Goal: Task Accomplishment & Management: Complete application form

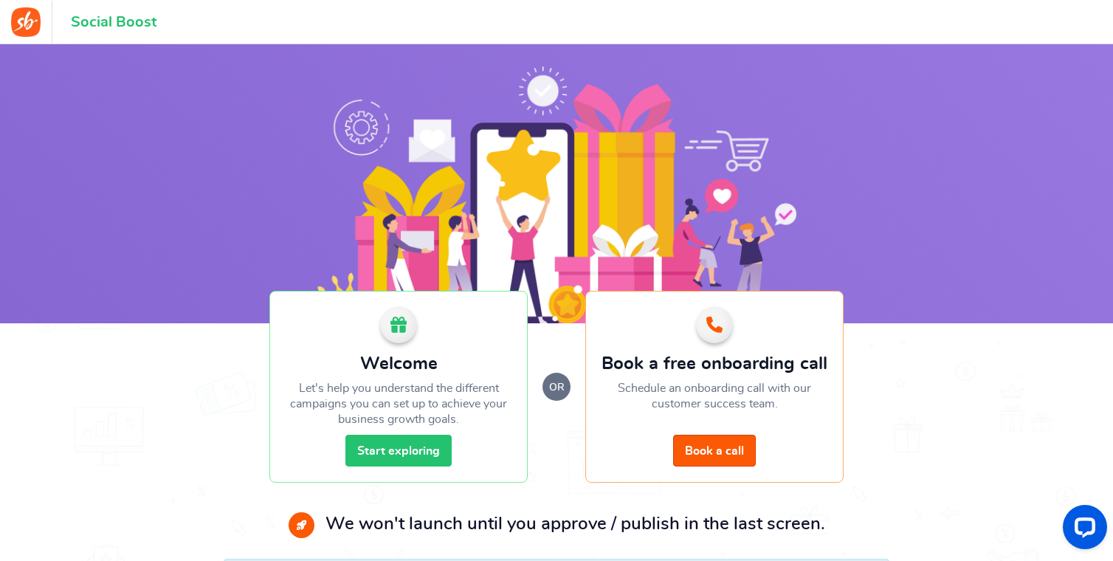
click at [434, 447] on link "Start exploring" at bounding box center [399, 451] width 106 height 32
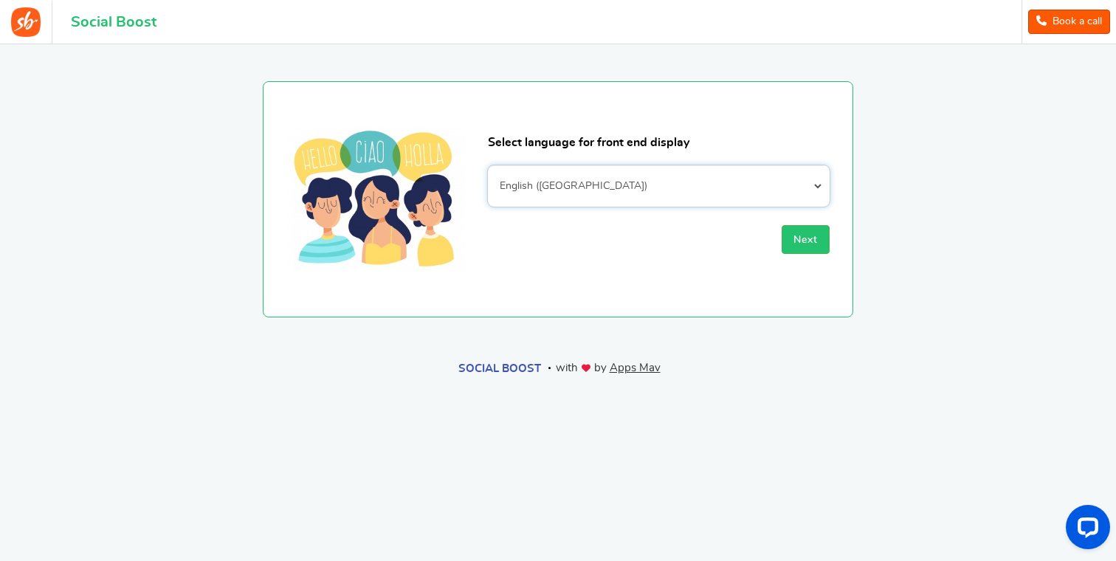
click at [550, 179] on select "Afrikaans Albanian Arabic Armenian Azerbaijani Basque Belarusian Bengali Bosnia…" at bounding box center [659, 185] width 342 height 41
click at [799, 245] on span "Next" at bounding box center [806, 240] width 24 height 10
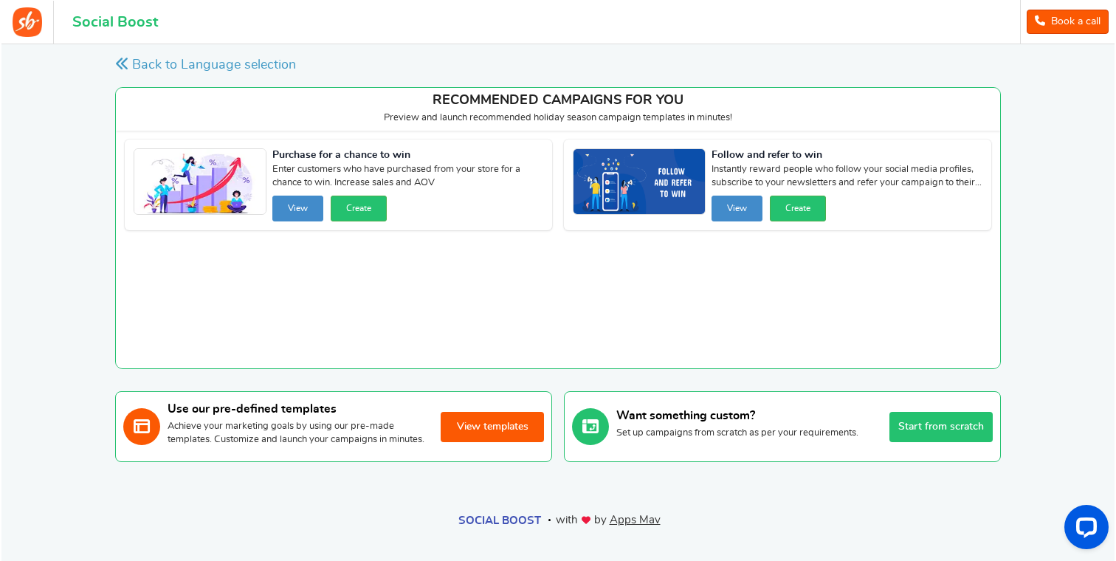
scroll to position [9, 0]
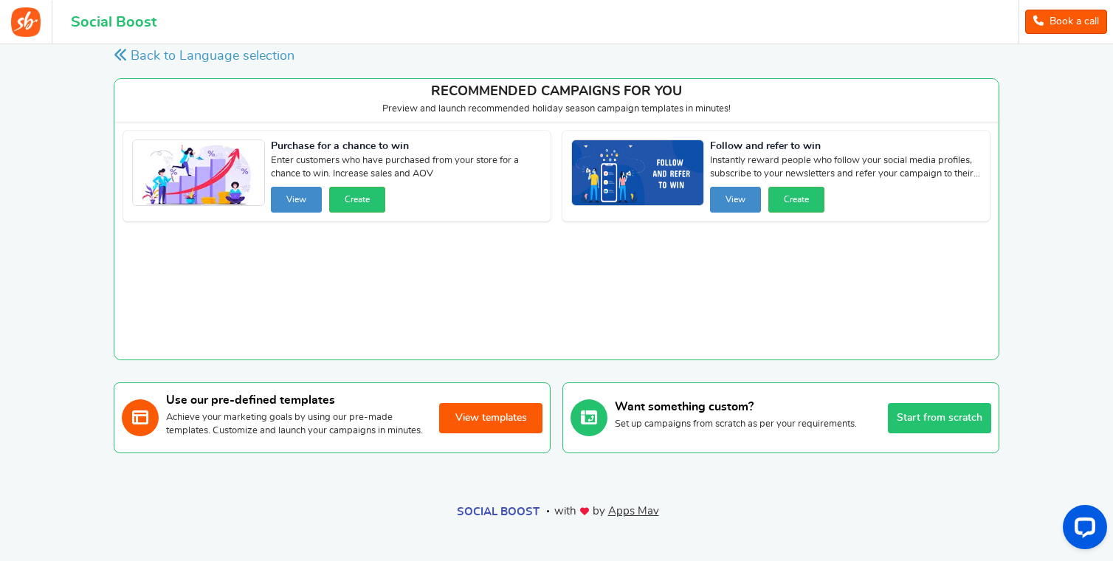
click at [965, 422] on button "Start from scratch" at bounding box center [939, 418] width 103 height 30
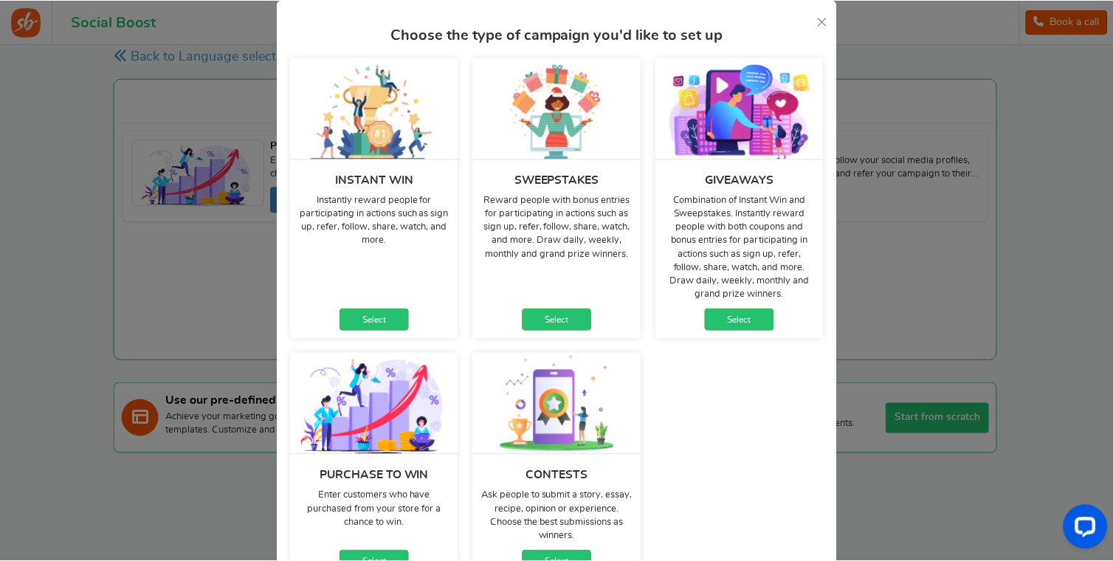
scroll to position [66, 0]
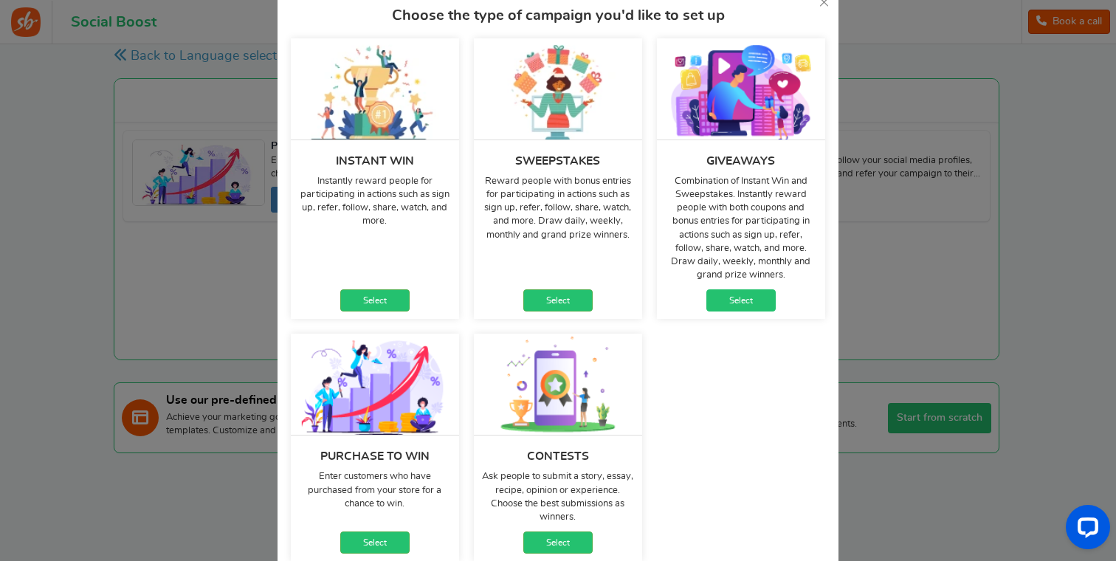
click at [744, 304] on link "Select" at bounding box center [741, 300] width 69 height 22
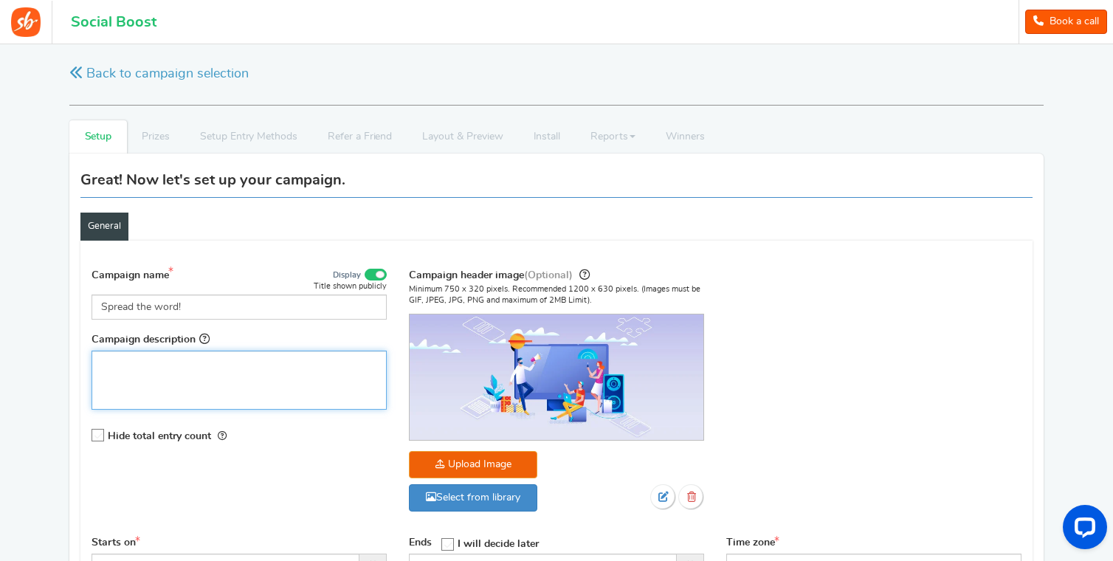
click at [261, 376] on div "Editor, competition_desc" at bounding box center [239, 380] width 295 height 59
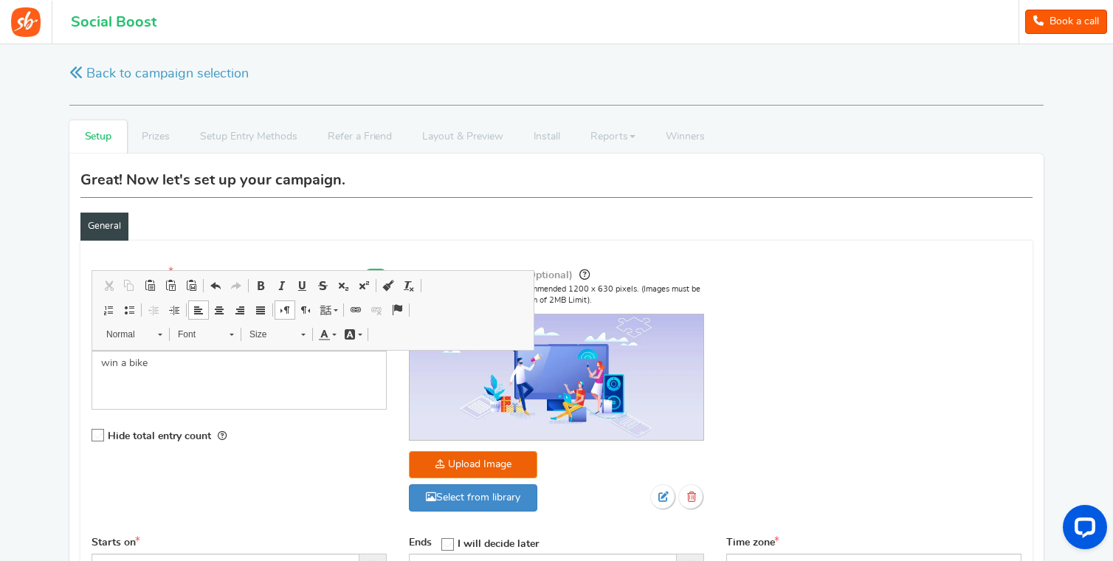
click at [289, 481] on div "Campaign name Display Title shown publicly Spread the word! This will be shown …" at bounding box center [556, 397] width 952 height 276
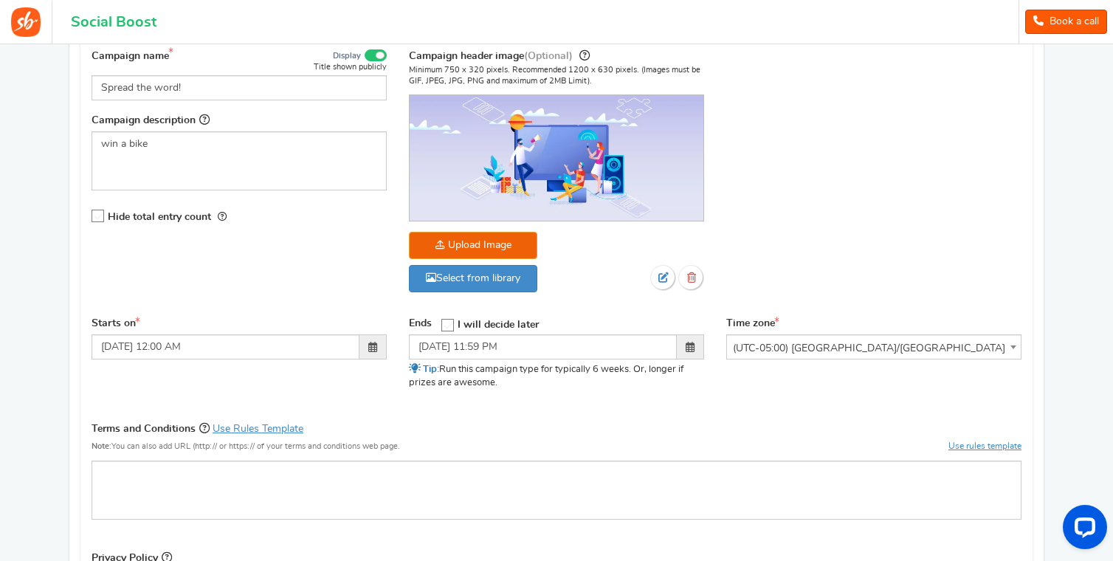
scroll to position [292, 0]
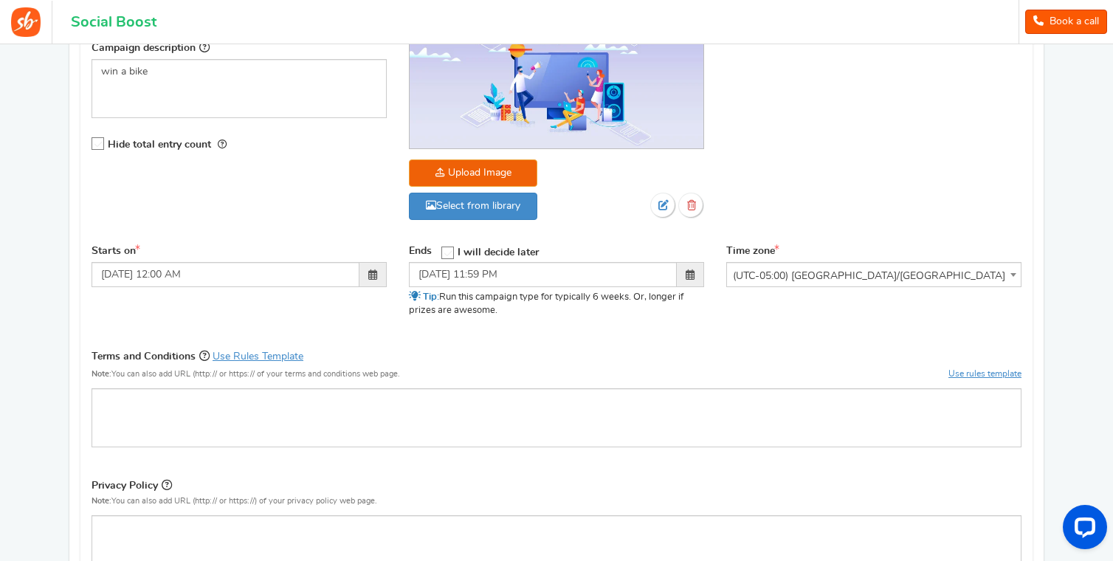
click at [474, 250] on span "I will decide later" at bounding box center [498, 252] width 81 height 10
click at [443, 250] on input "I will decide later" at bounding box center [443, 252] width 0 height 10
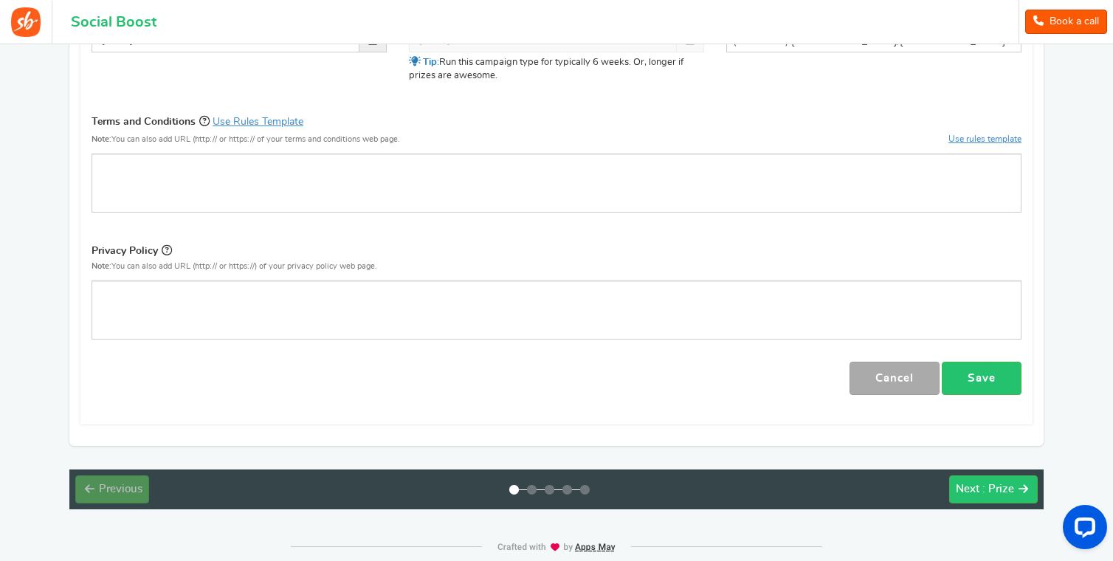
scroll to position [518, 0]
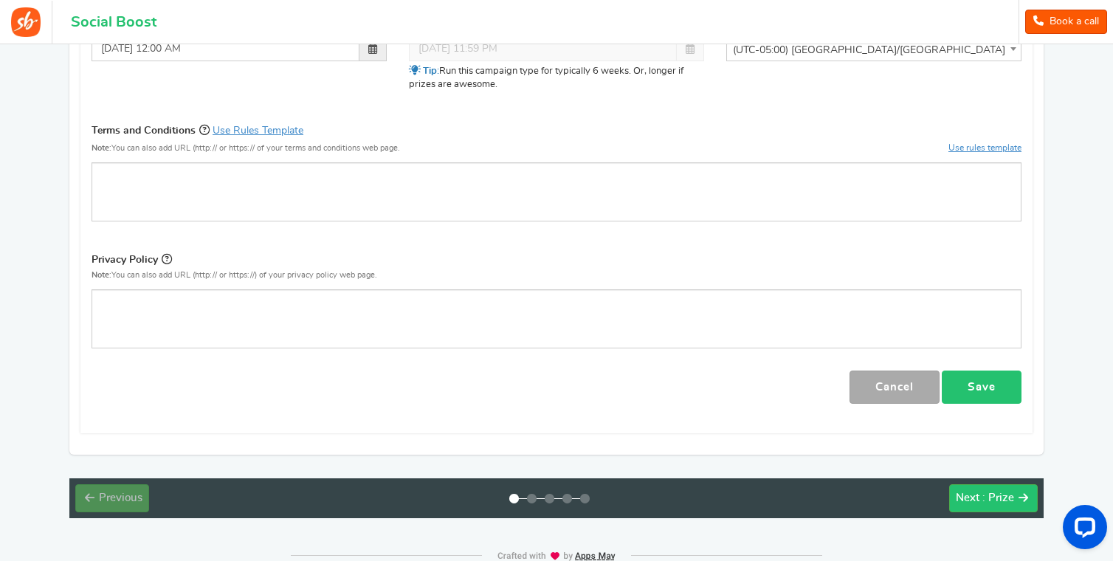
click at [980, 384] on link "Save" at bounding box center [982, 387] width 80 height 33
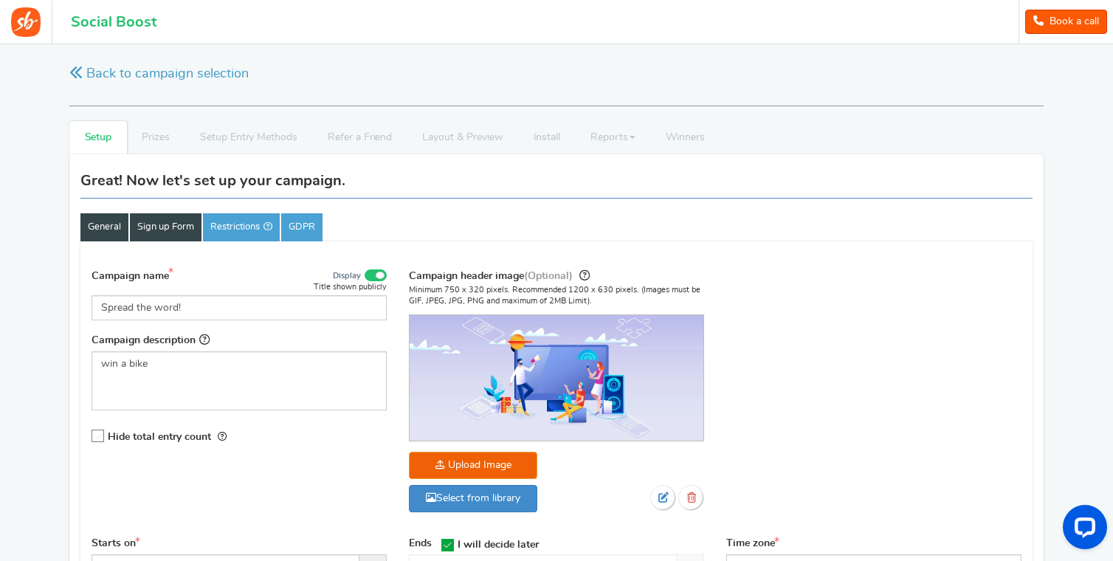
click at [165, 225] on link "Sign up Form" at bounding box center [166, 227] width 72 height 28
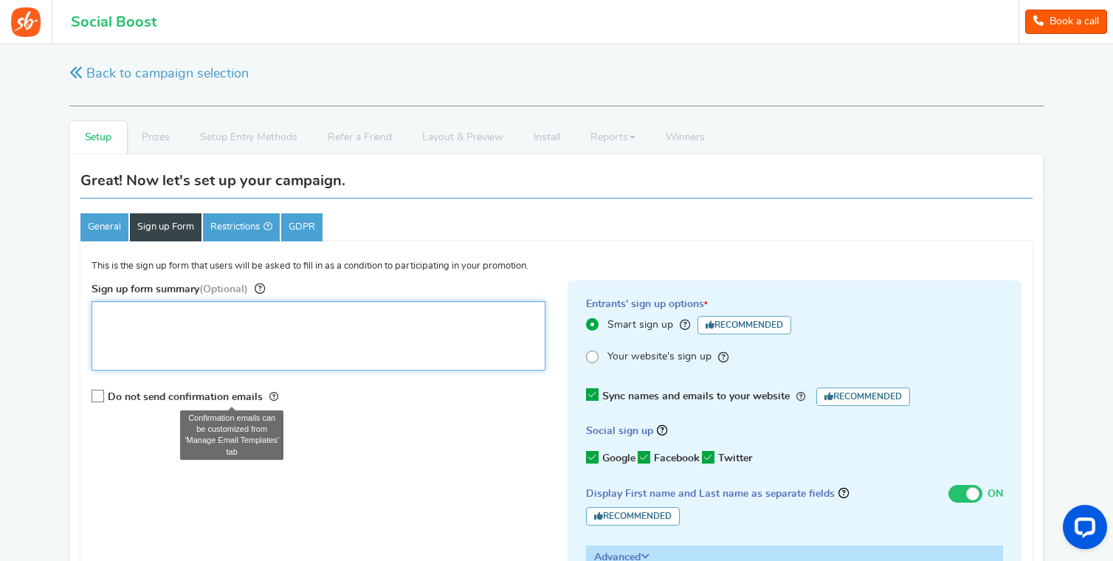
click at [258, 322] on textarea "Sign up form summary (Optional)" at bounding box center [319, 335] width 454 height 69
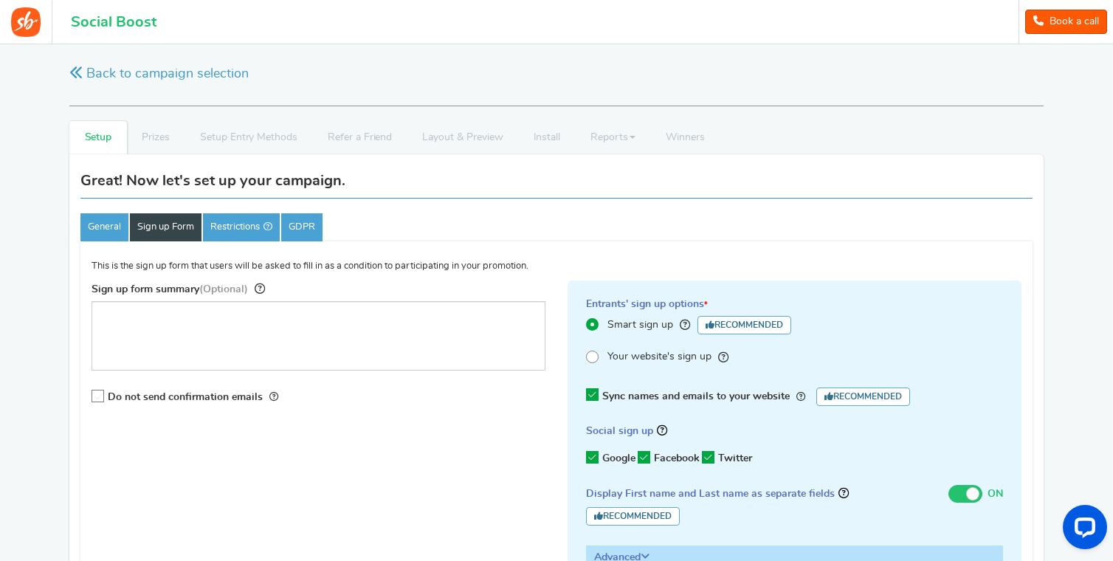
click at [616, 355] on span "Your website's sign up" at bounding box center [660, 357] width 104 height 15
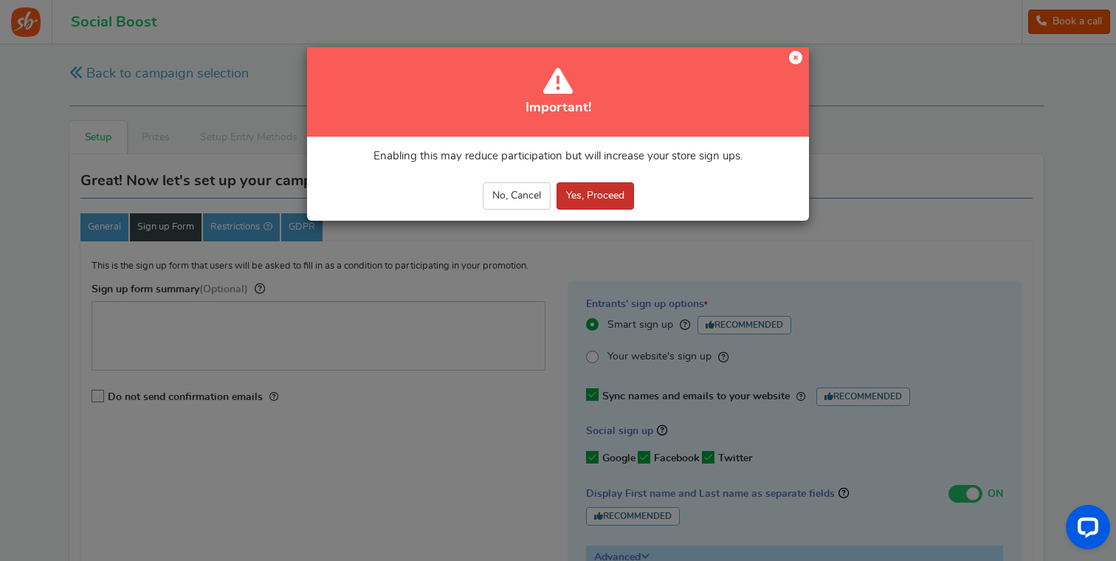
click at [602, 200] on button "Yes, Proceed" at bounding box center [596, 195] width 78 height 27
radio input "true"
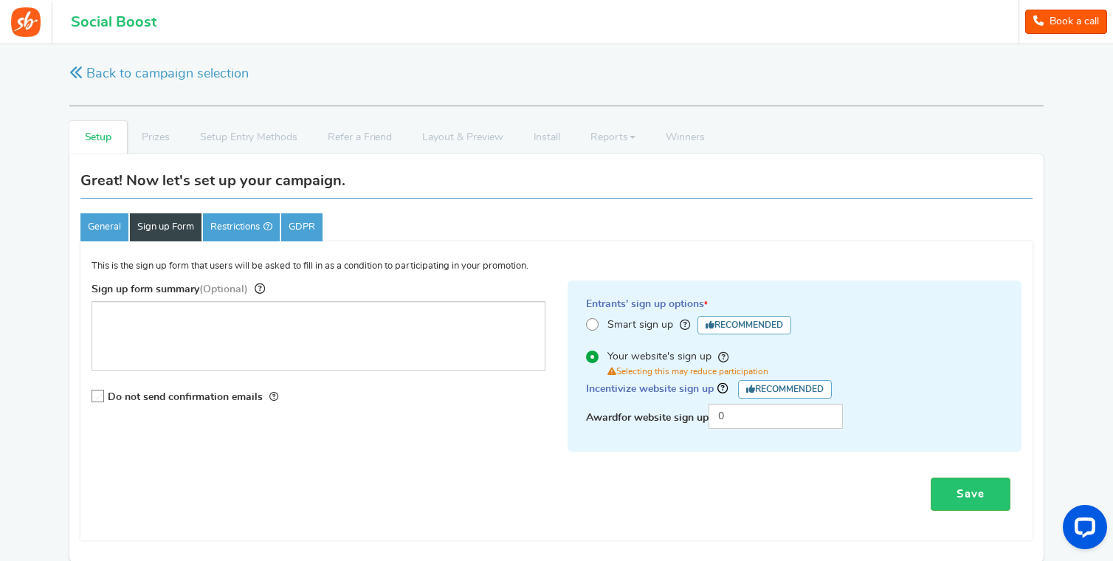
click at [744, 433] on div "Entrants' sign up options * Smart sign up Recommended Your website's sign up Se…" at bounding box center [795, 366] width 454 height 171
click at [757, 424] on input "0" at bounding box center [776, 416] width 134 height 25
click at [623, 461] on div "Entrants' sign up options * Smart sign up Recommended Your website's sign up Im…" at bounding box center [795, 374] width 476 height 186
click at [249, 223] on link "Restrictions" at bounding box center [241, 227] width 77 height 28
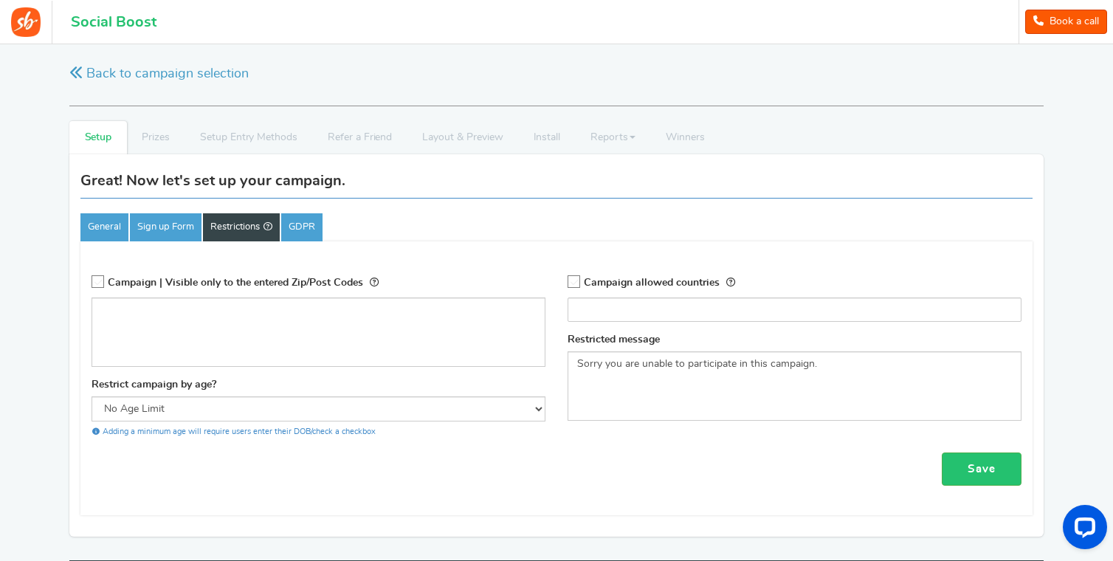
click at [638, 298] on li at bounding box center [794, 307] width 445 height 18
click at [642, 290] on div "Campaign allowed countries" at bounding box center [795, 282] width 454 height 30
click at [643, 288] on span "Campaign allowed countries" at bounding box center [652, 283] width 136 height 10
click at [569, 287] on input "Campaign allowed countries" at bounding box center [569, 283] width 0 height 10
click at [642, 284] on span "Campaign allowed countries" at bounding box center [652, 283] width 136 height 10
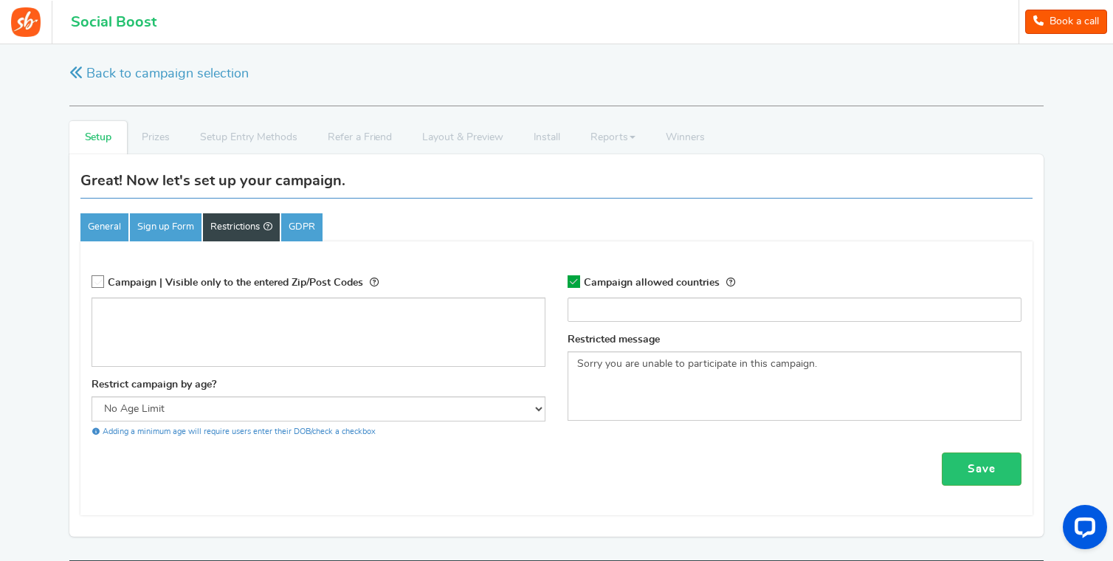
click at [569, 284] on input "Campaign allowed countries" at bounding box center [569, 283] width 0 height 10
click at [633, 304] on input "search" at bounding box center [794, 309] width 445 height 15
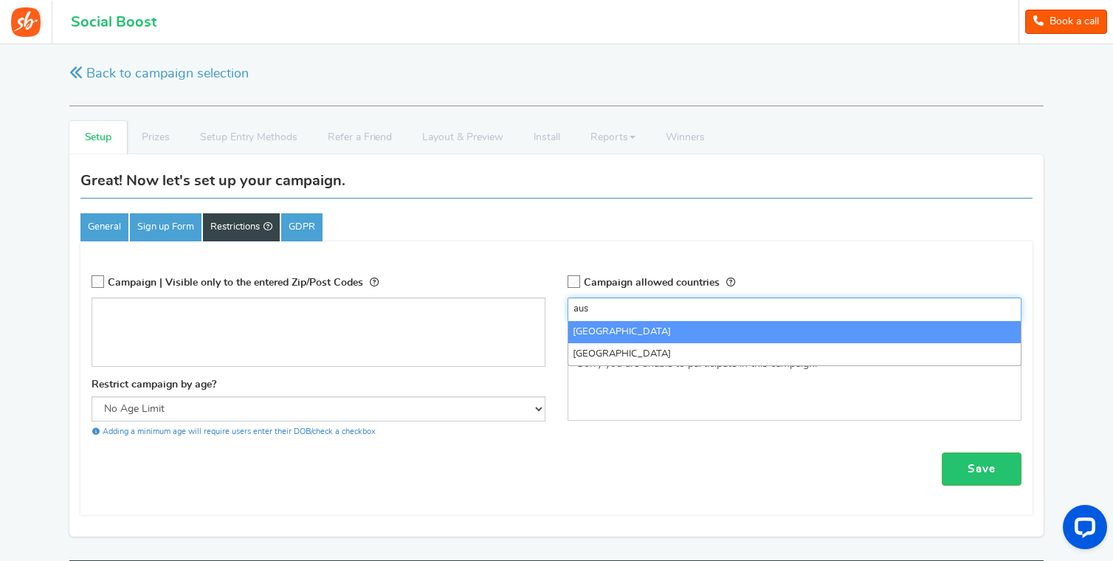
type input "aus"
select select "AU"
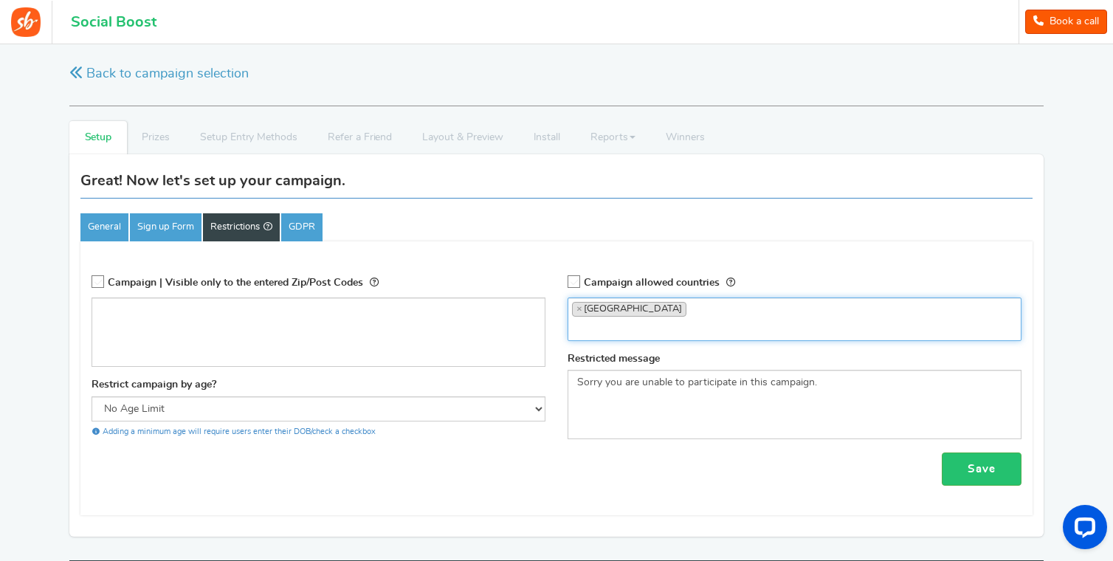
scroll to position [177, 0]
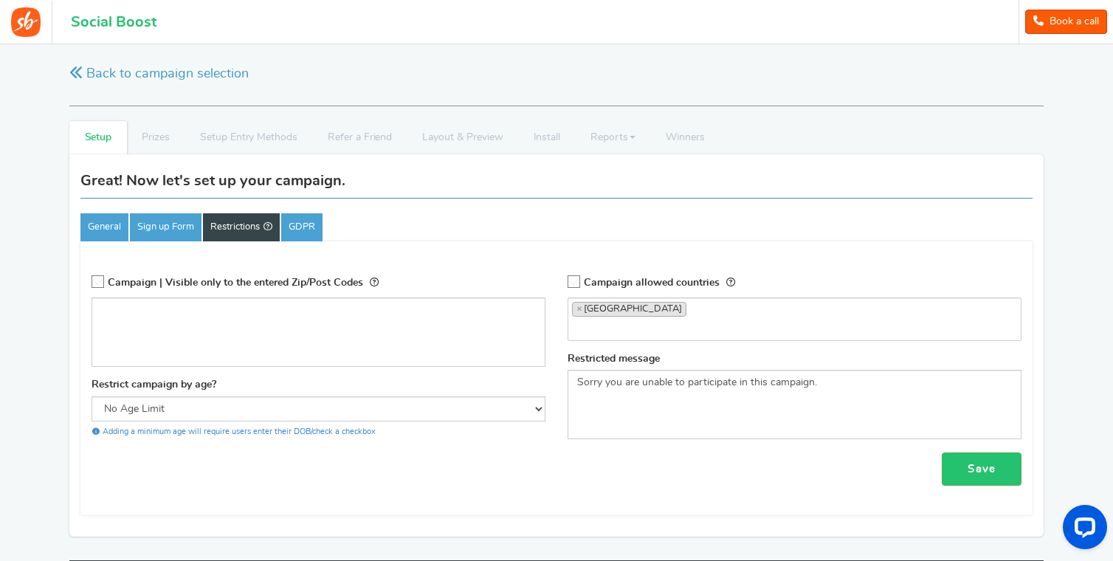
click at [595, 282] on span "Campaign allowed countries" at bounding box center [652, 283] width 136 height 10
click at [569, 282] on input "Campaign allowed countries" at bounding box center [569, 283] width 0 height 10
click at [321, 219] on link "GDPR" at bounding box center [301, 227] width 41 height 28
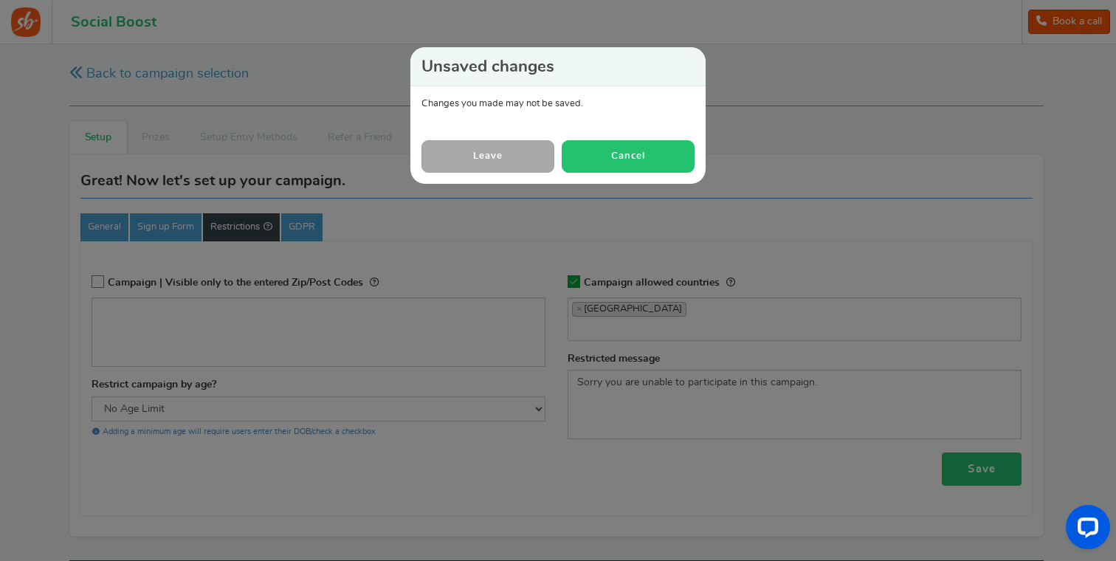
click at [625, 166] on button "Cancel" at bounding box center [628, 156] width 133 height 32
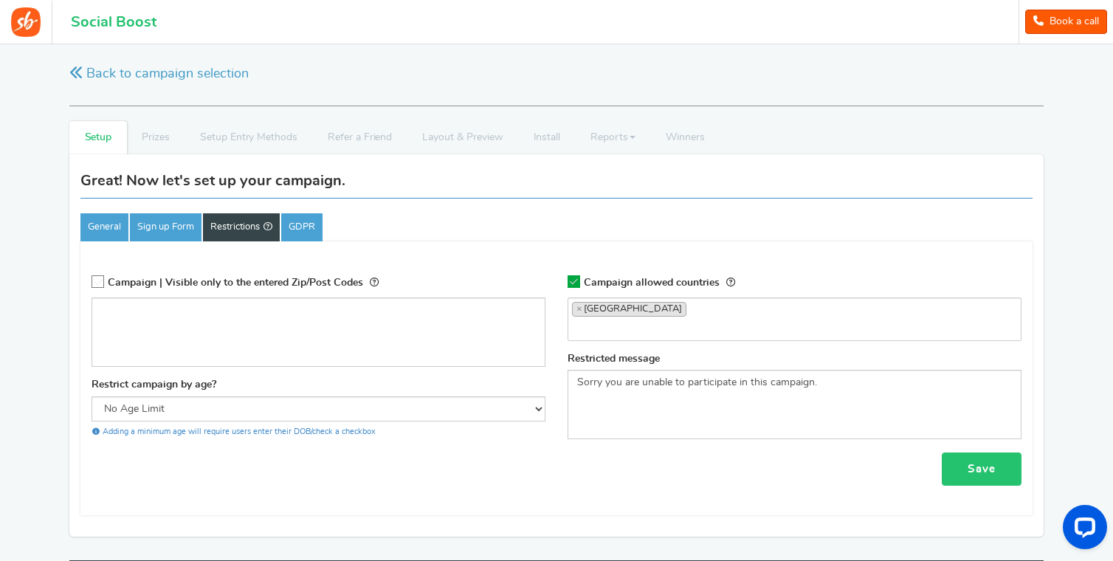
click at [977, 481] on link "Save" at bounding box center [982, 469] width 80 height 33
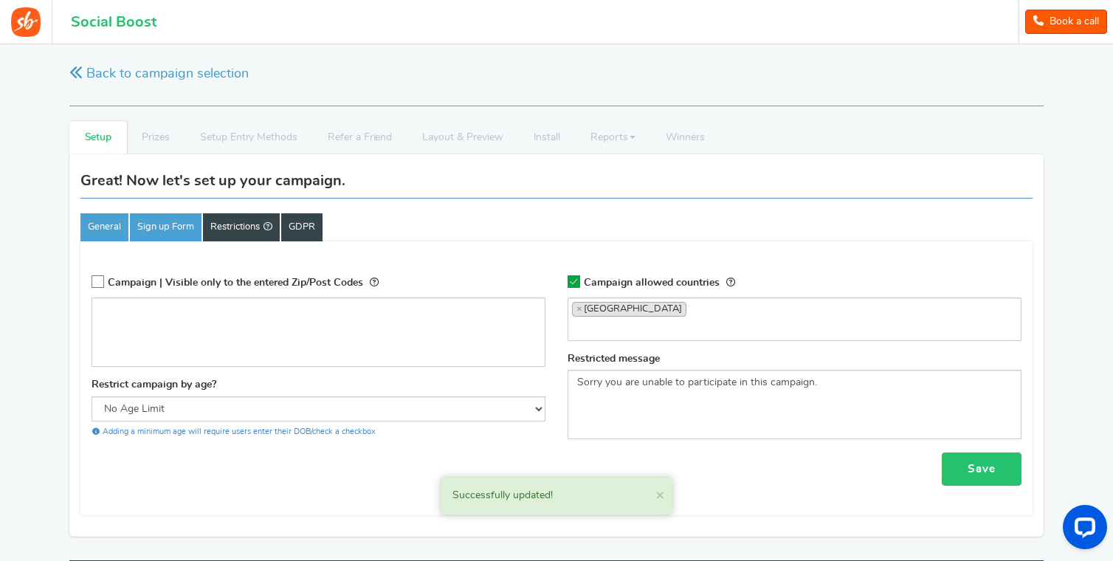
click at [323, 230] on link "GDPR" at bounding box center [301, 227] width 41 height 28
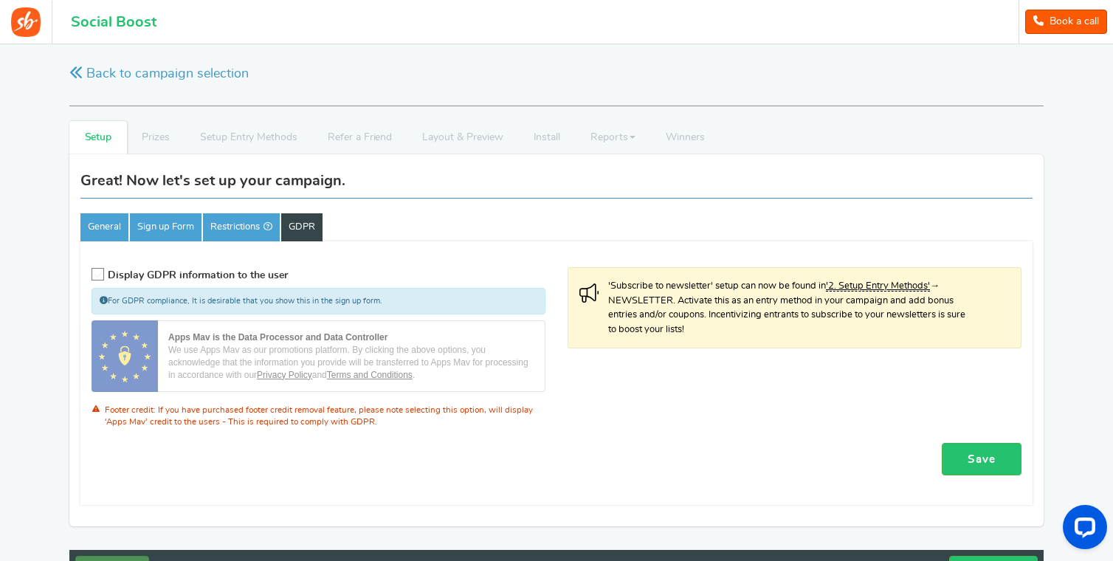
scroll to position [108, 0]
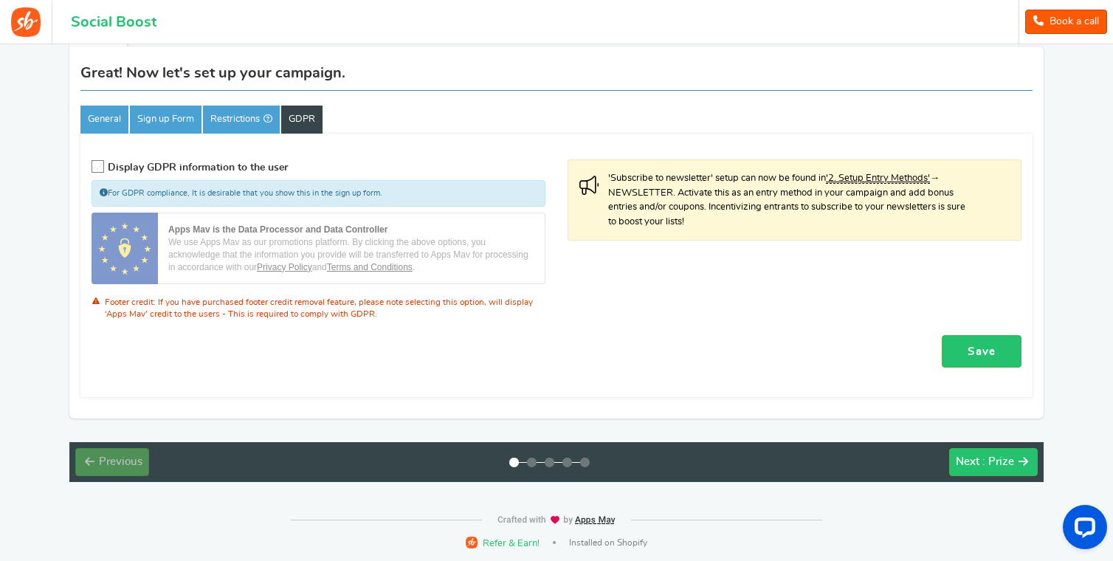
click at [1011, 446] on div "Previous : Setup Next : Prize" at bounding box center [556, 462] width 975 height 40
click at [1010, 467] on span ": Prize" at bounding box center [999, 461] width 32 height 11
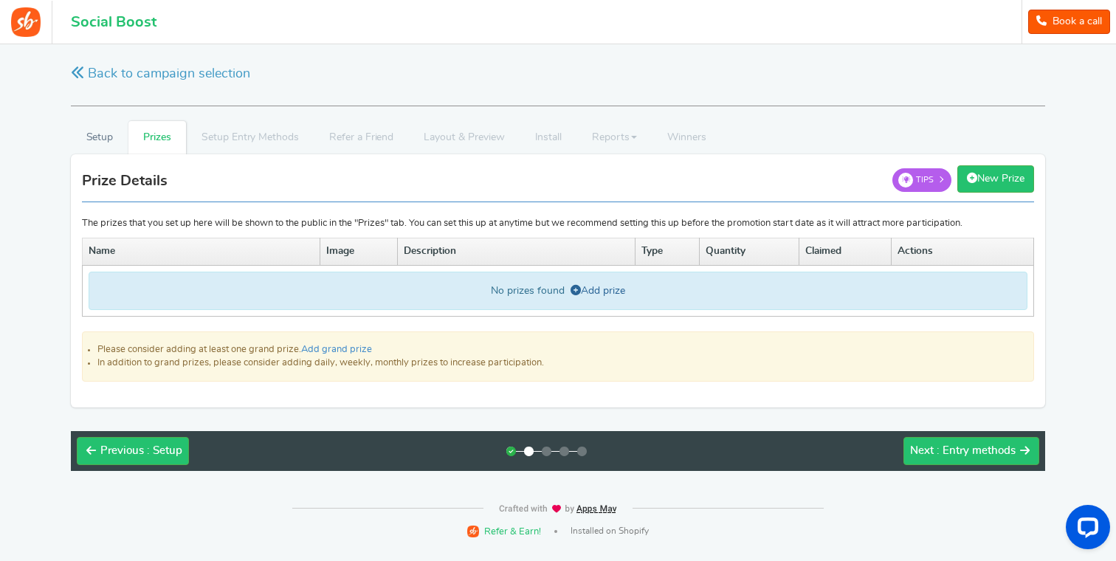
click at [574, 289] on icon at bounding box center [576, 290] width 10 height 10
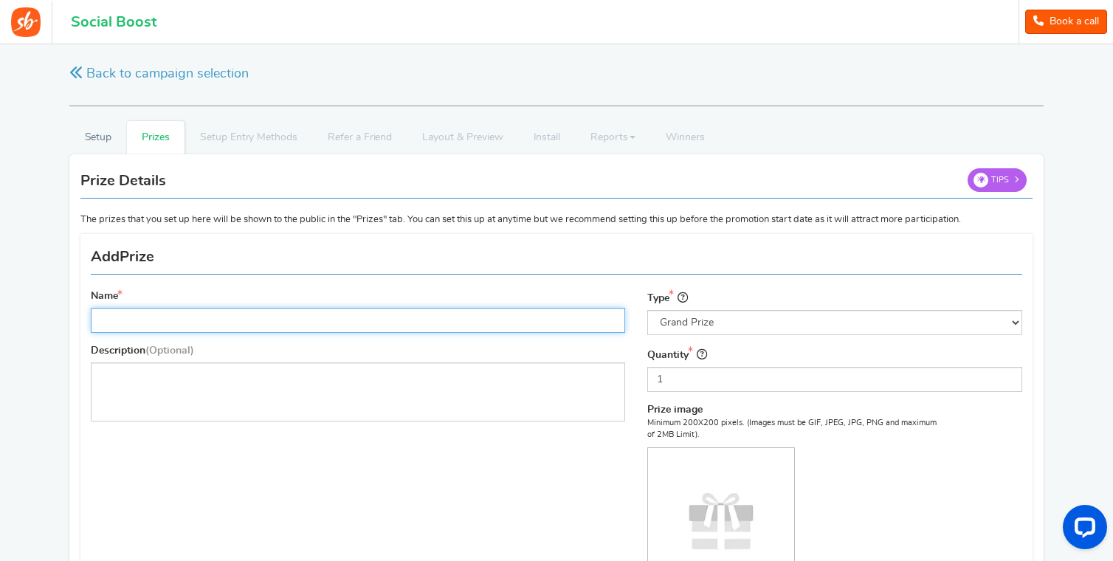
click at [319, 323] on input "Name" at bounding box center [358, 320] width 535 height 25
type input "Bike"
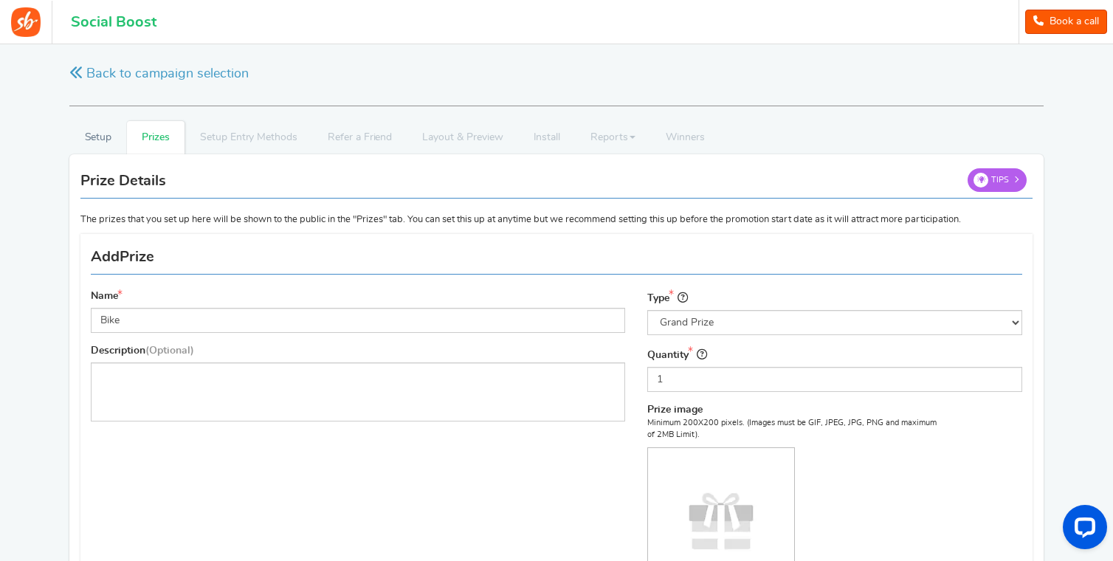
click at [759, 504] on img at bounding box center [721, 521] width 146 height 146
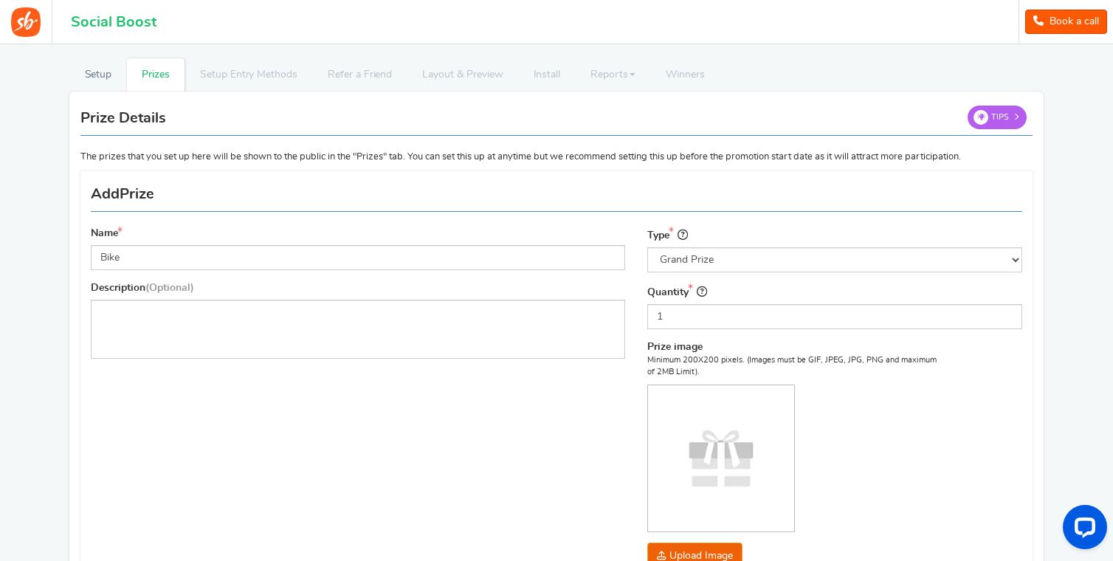
scroll to position [82, 0]
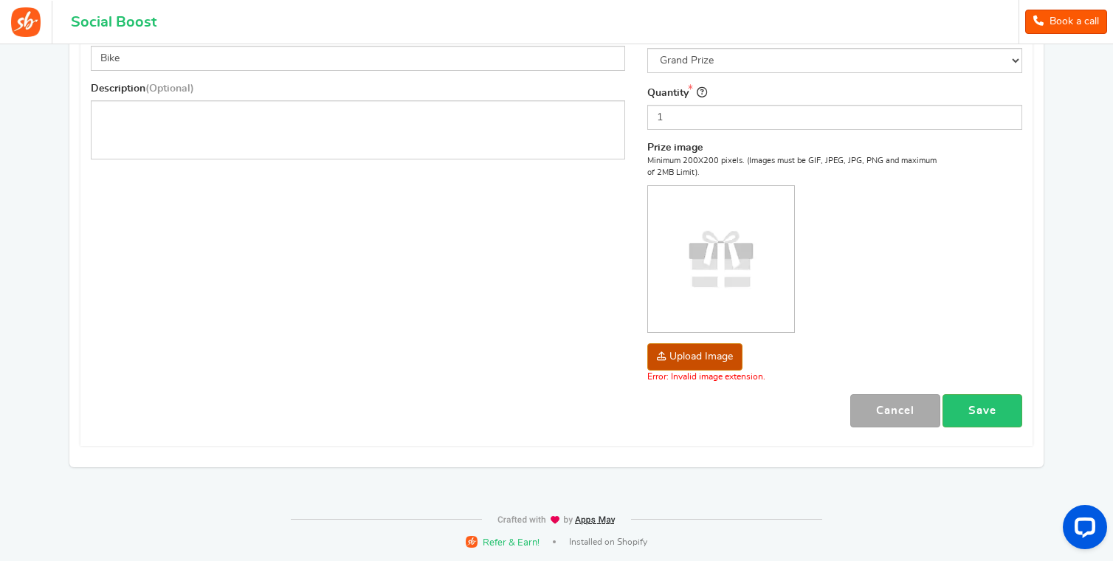
scroll to position [253, 0]
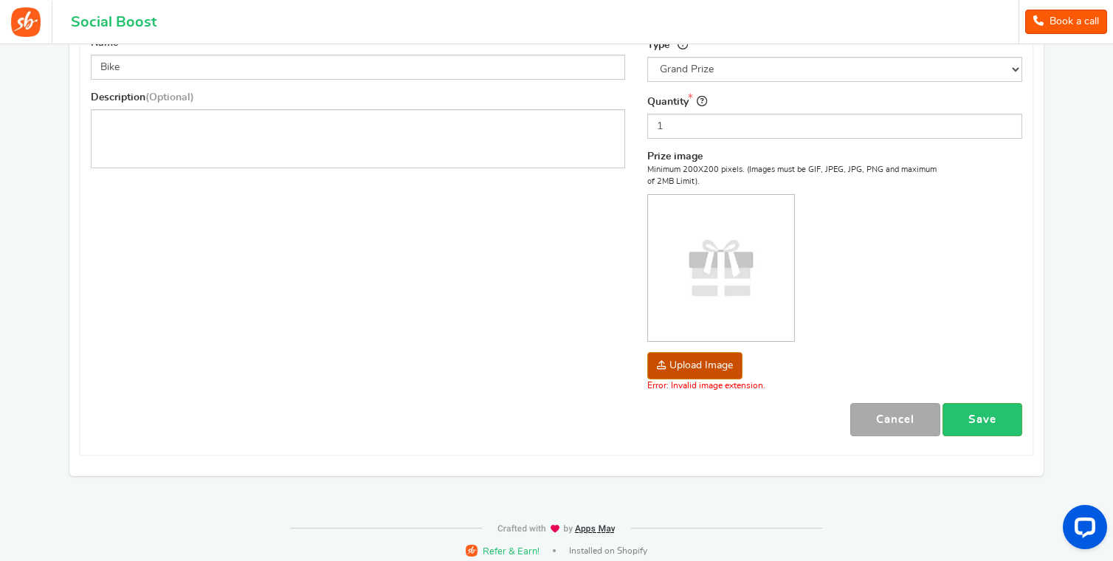
click at [738, 288] on img at bounding box center [721, 268] width 146 height 146
click at [1007, 437] on div "Name [PERSON_NAME] Description (Optional) Type Select the prize type Grand Priz…" at bounding box center [557, 217] width 954 height 459
click at [1003, 426] on link "Save" at bounding box center [983, 419] width 80 height 33
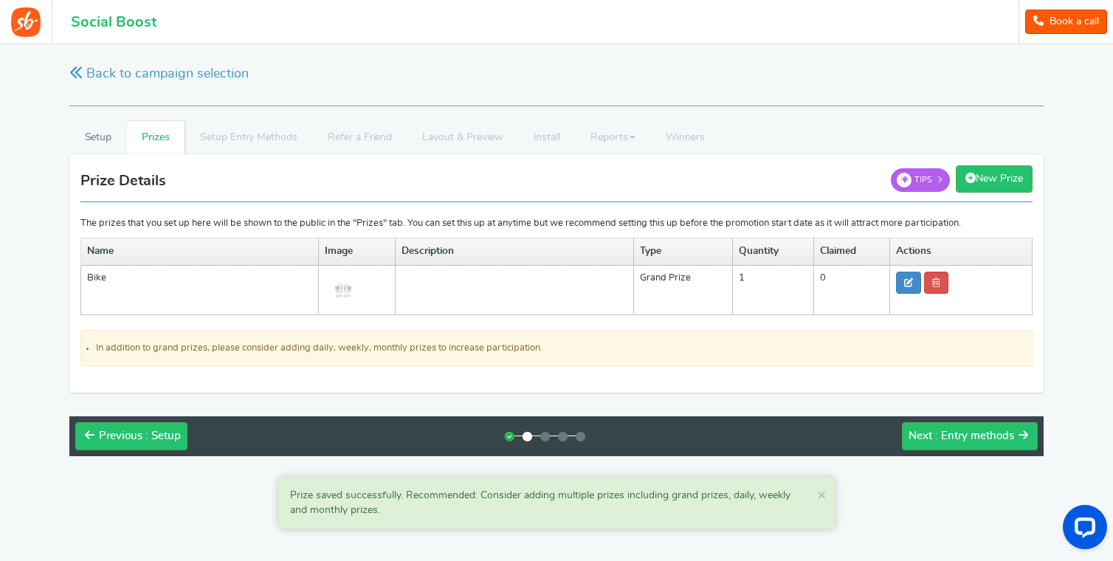
scroll to position [0, 0]
click at [973, 445] on button "Next : Entry methods" at bounding box center [972, 436] width 136 height 28
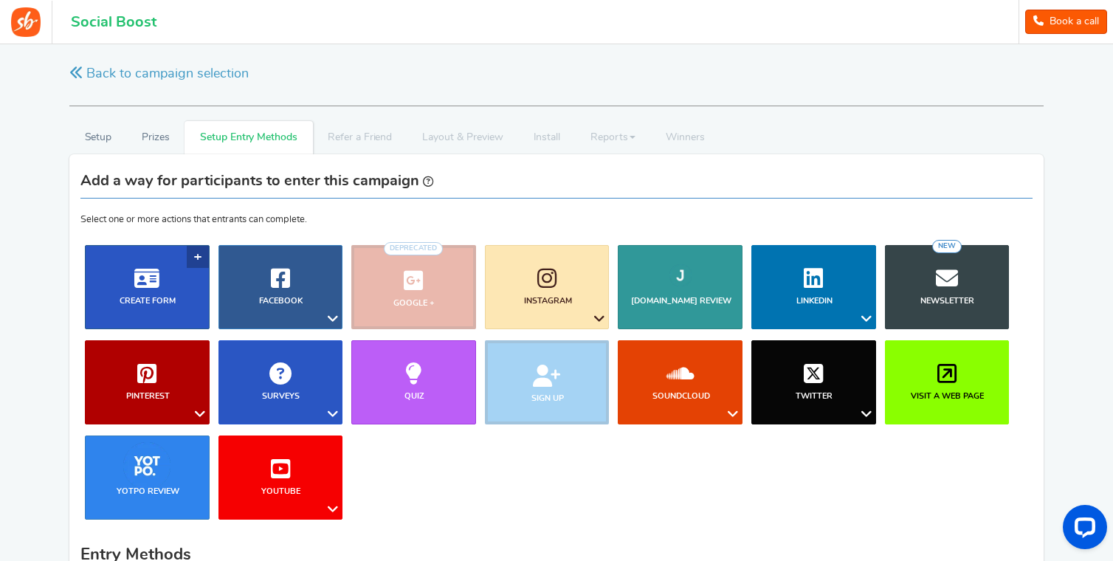
click at [170, 269] on link "Create Form" at bounding box center [147, 287] width 125 height 84
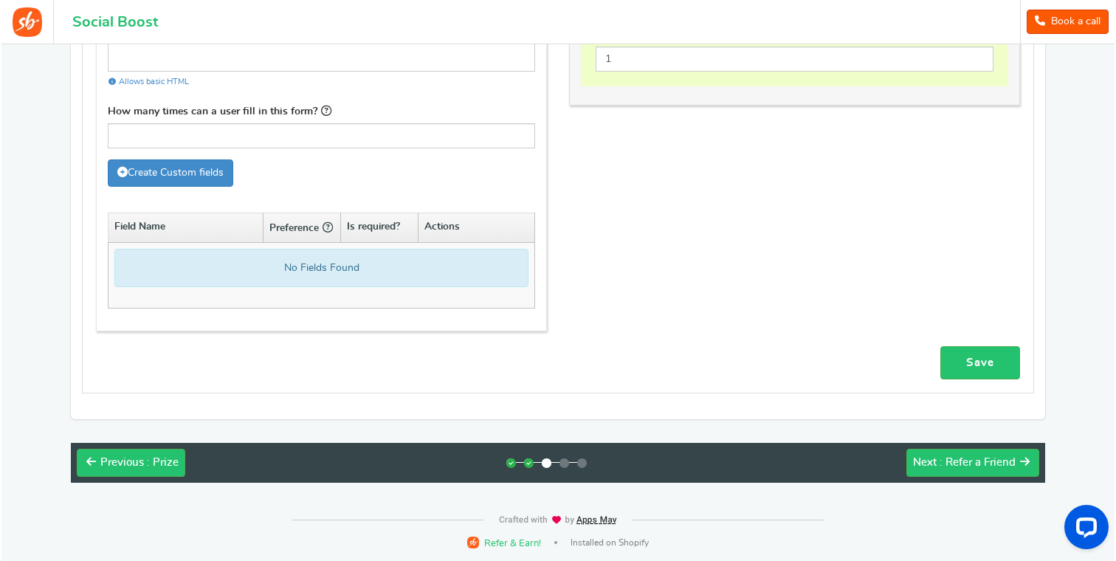
scroll to position [879, 0]
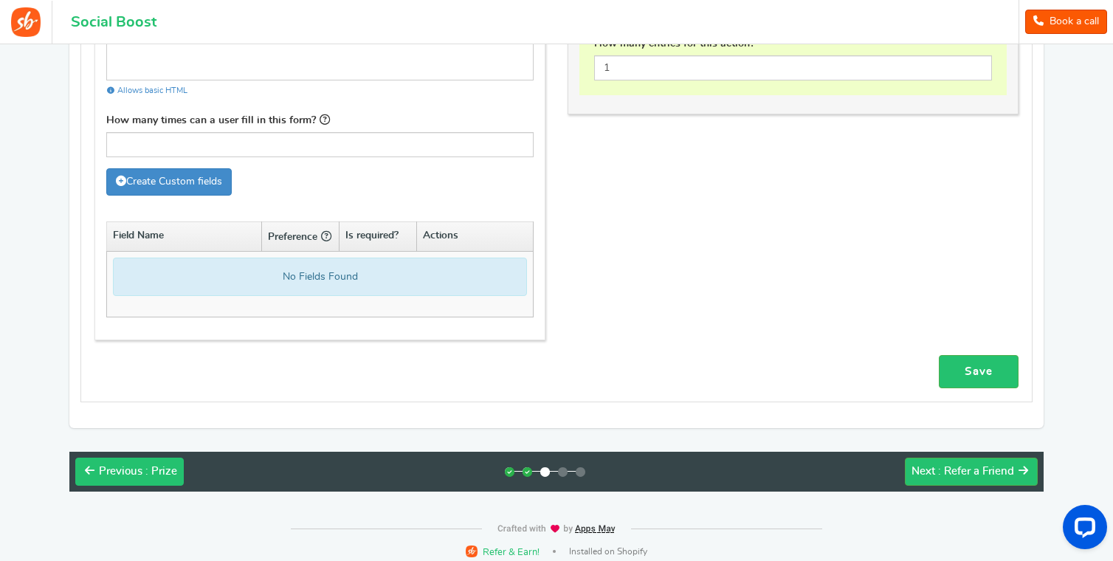
click at [131, 458] on button "Previous : Prize" at bounding box center [129, 472] width 109 height 28
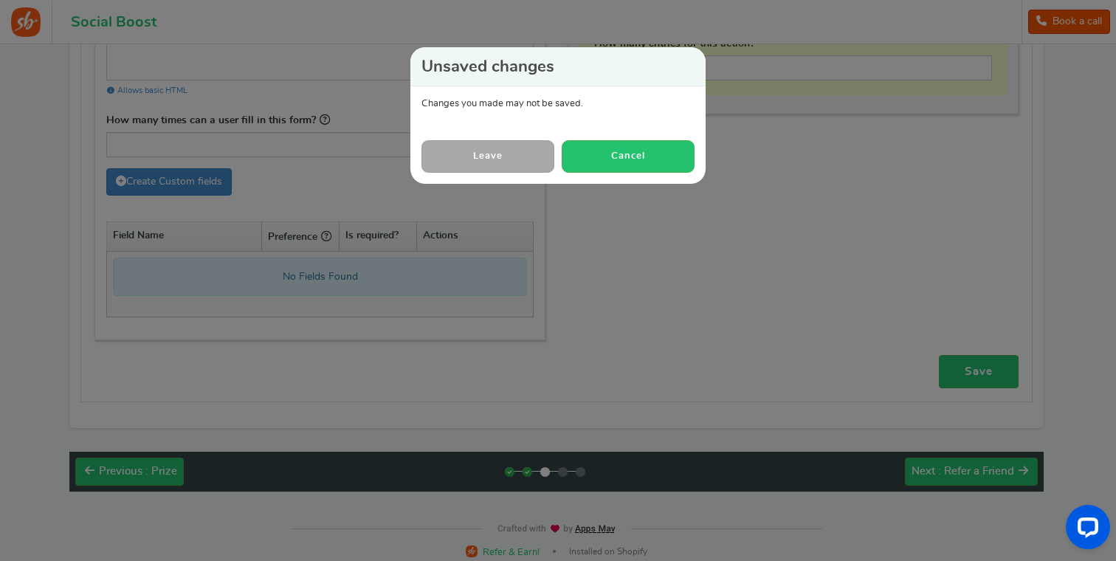
click at [524, 161] on link "Leave" at bounding box center [488, 156] width 133 height 32
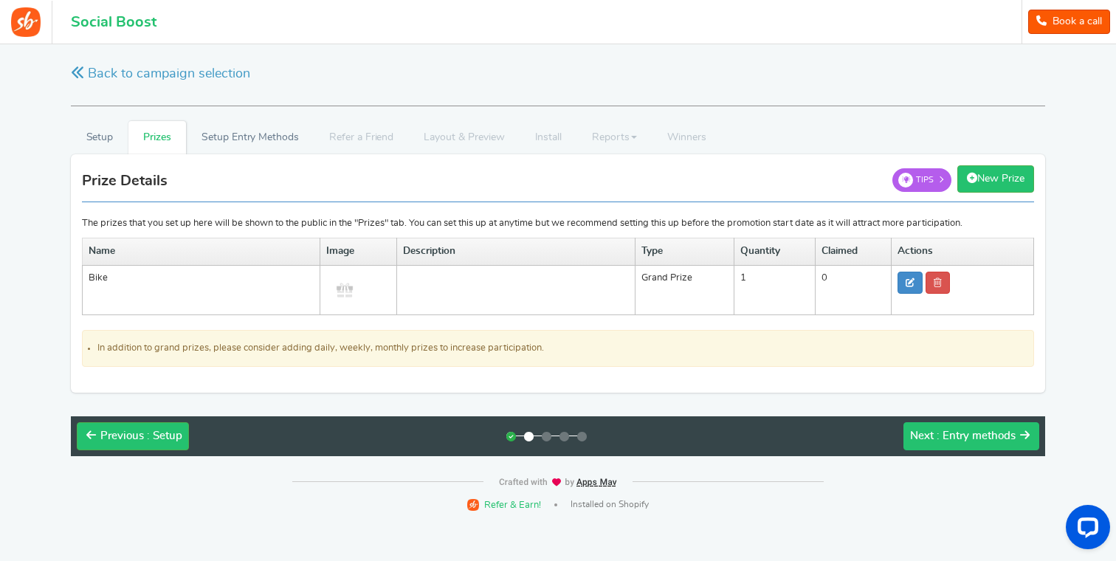
click at [986, 444] on button "Next : Entry methods" at bounding box center [972, 436] width 136 height 28
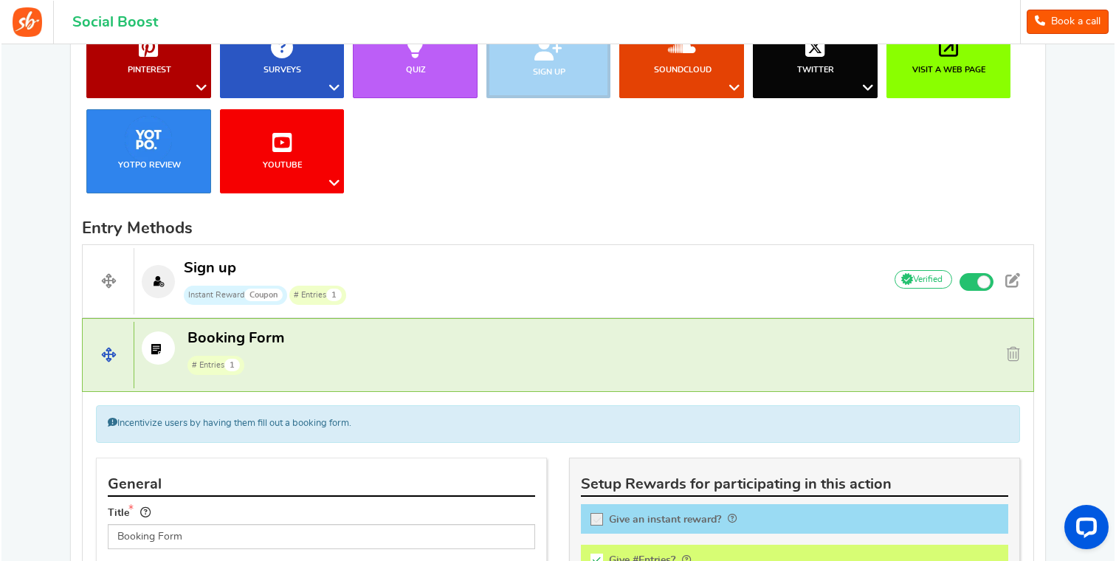
scroll to position [470, 0]
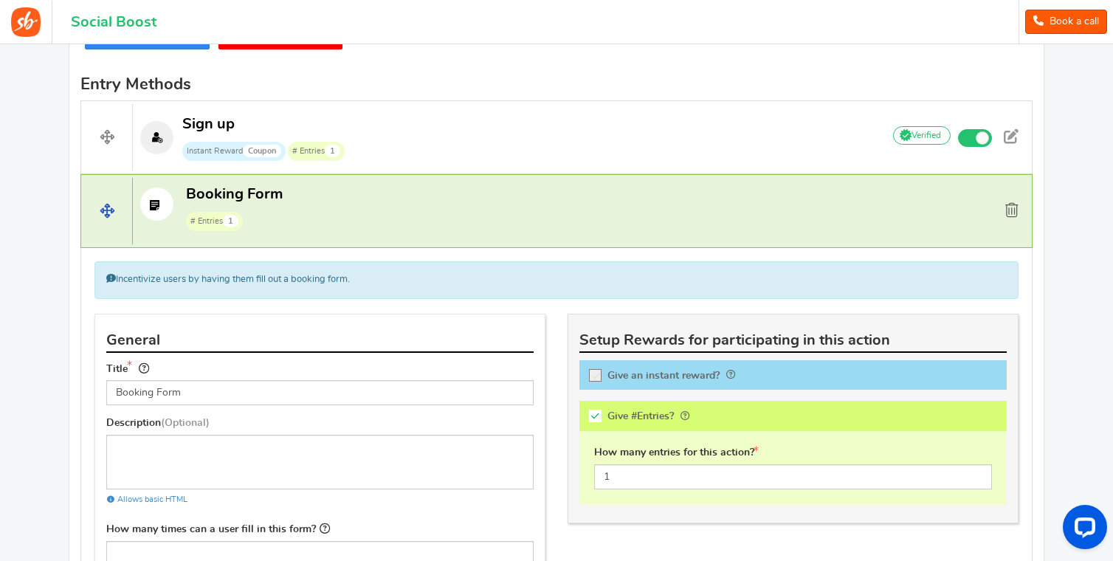
click at [1010, 211] on span at bounding box center [1012, 210] width 13 height 15
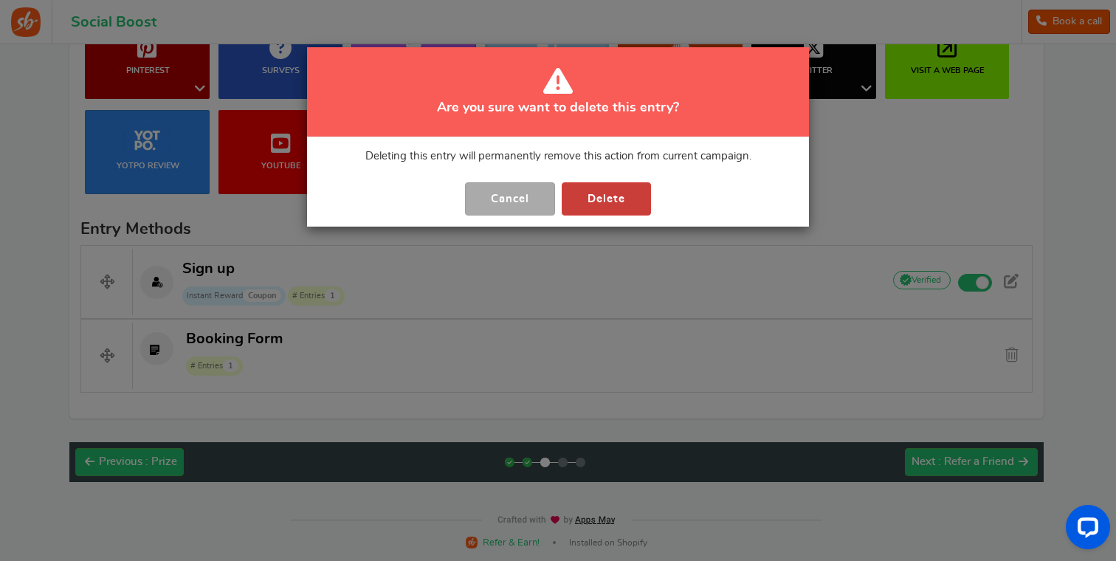
click at [599, 190] on button "Delete" at bounding box center [606, 198] width 89 height 33
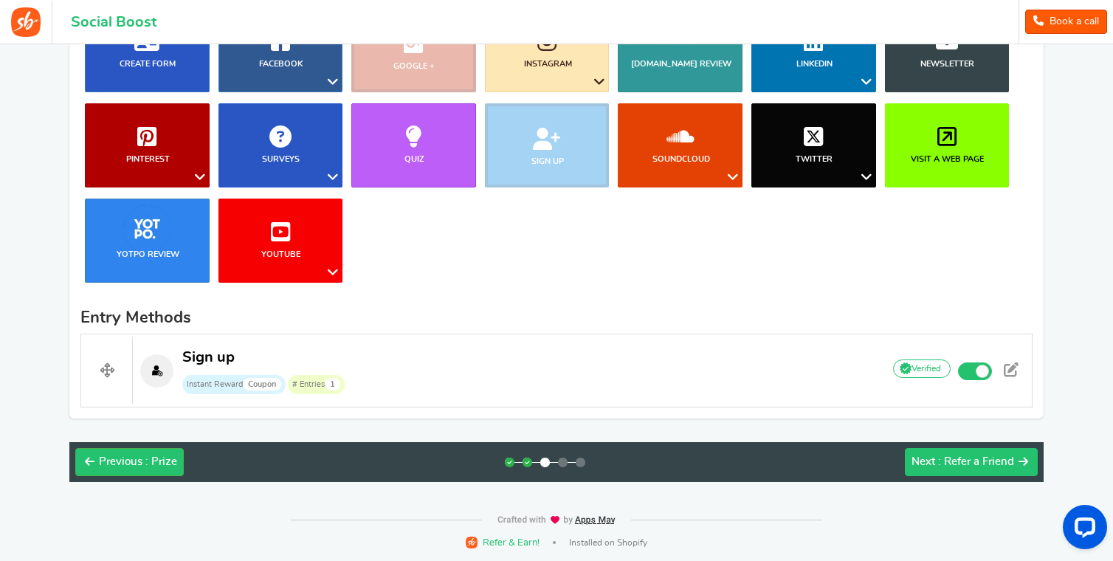
click at [977, 472] on button "Next : Refer a Friend" at bounding box center [971, 462] width 133 height 28
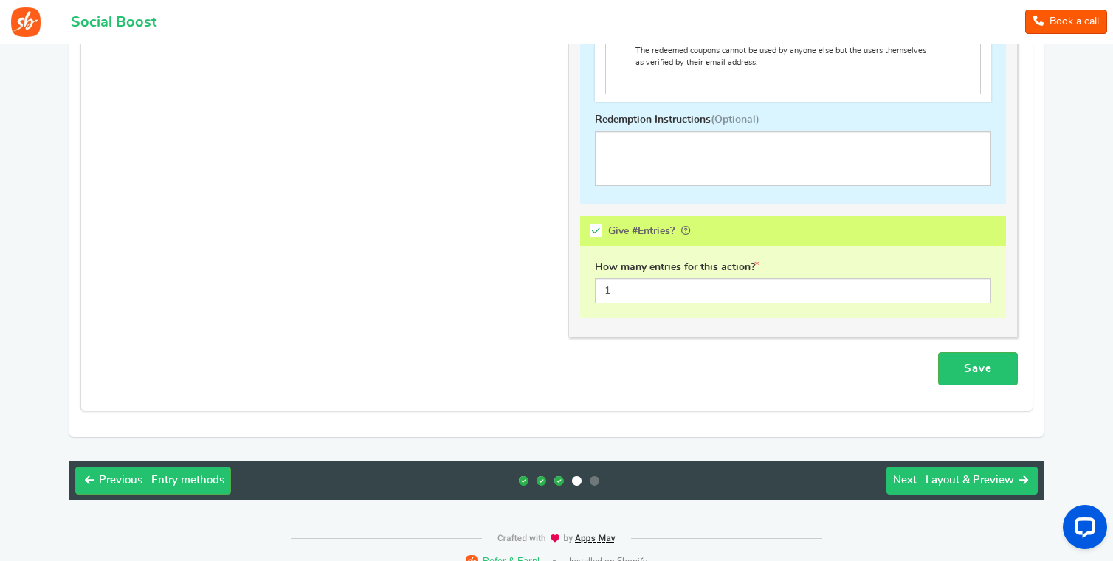
click at [984, 476] on span ": Layout & Preview" at bounding box center [967, 480] width 95 height 11
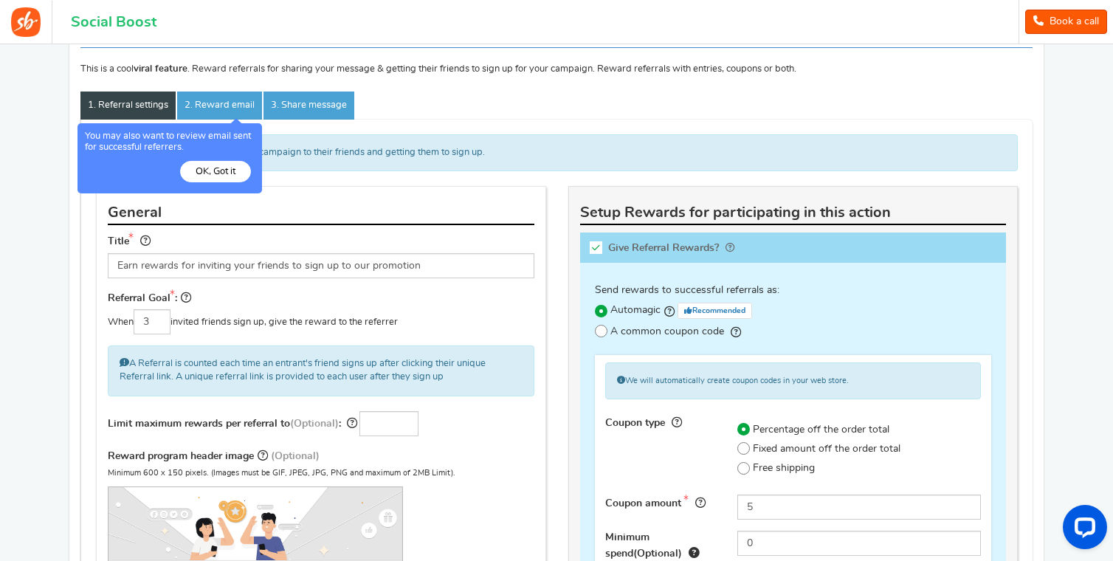
scroll to position [154, 0]
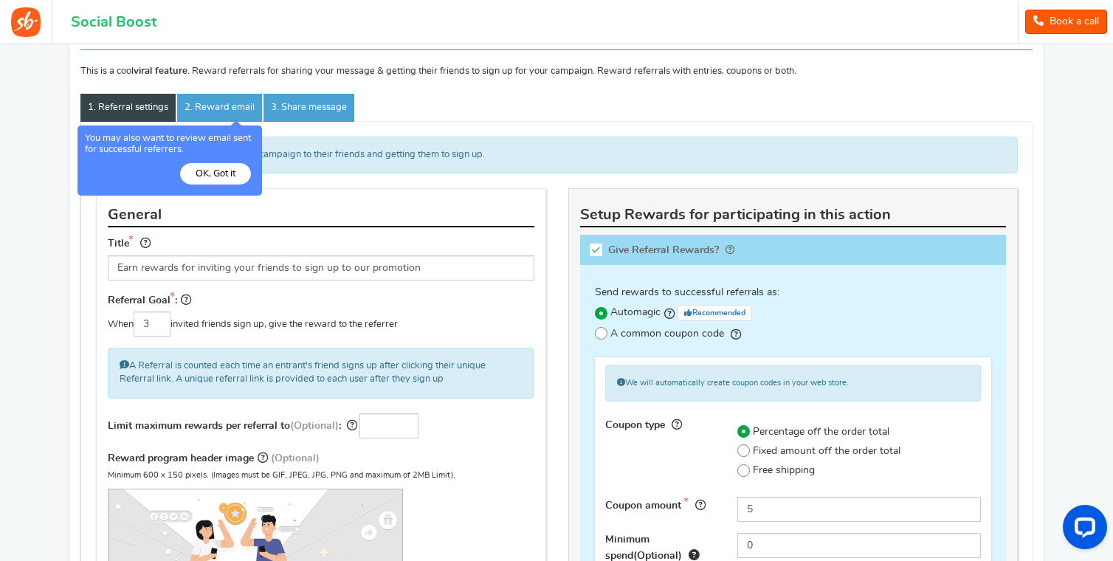
click at [219, 172] on button "OK, Got it" at bounding box center [215, 173] width 71 height 21
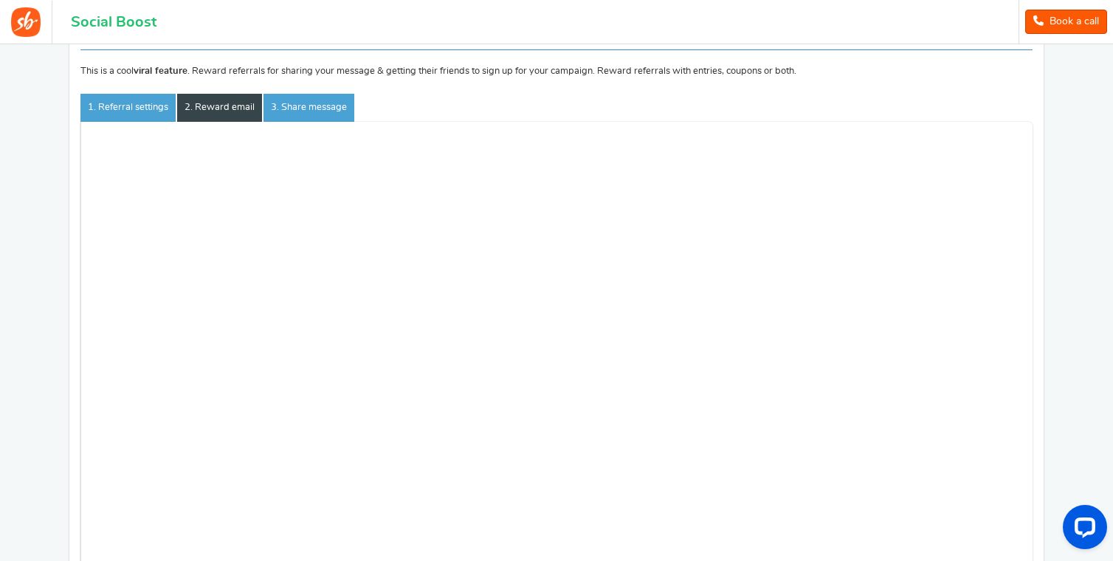
scroll to position [52, 0]
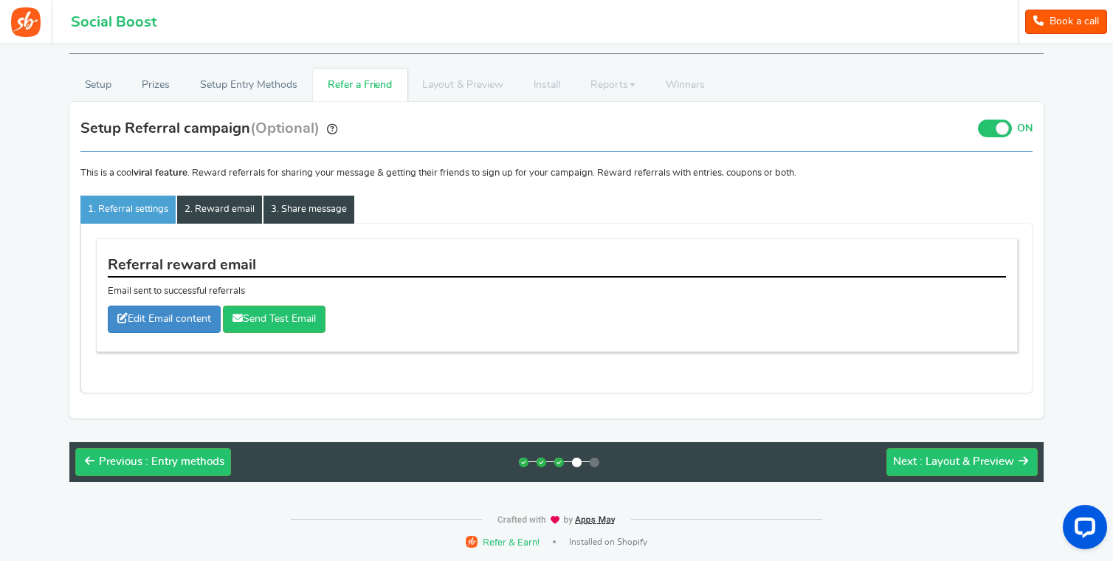
click at [269, 198] on link "3. Share message" at bounding box center [309, 210] width 91 height 28
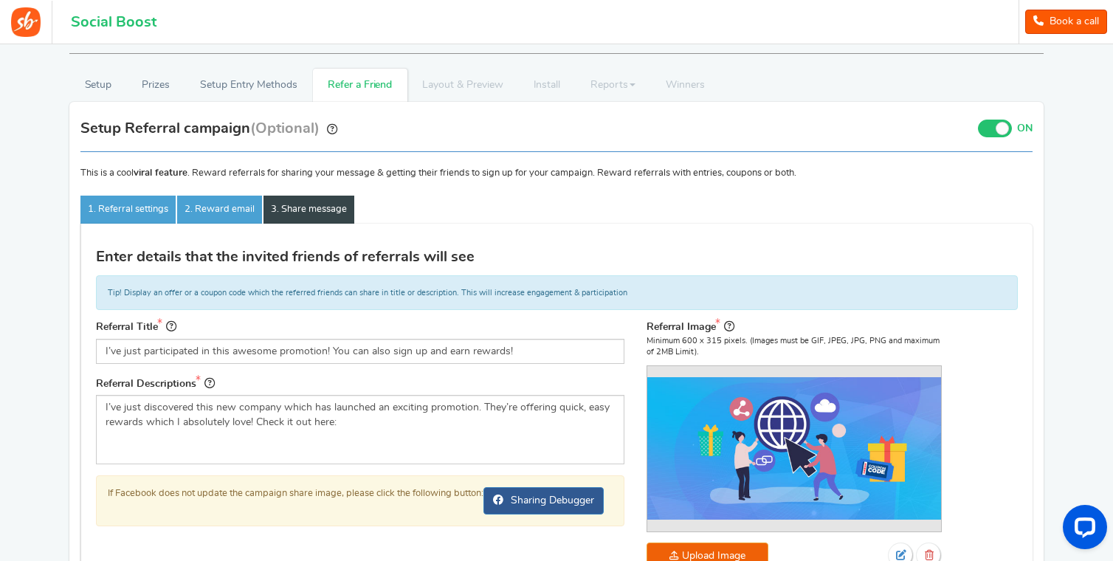
scroll to position [305, 0]
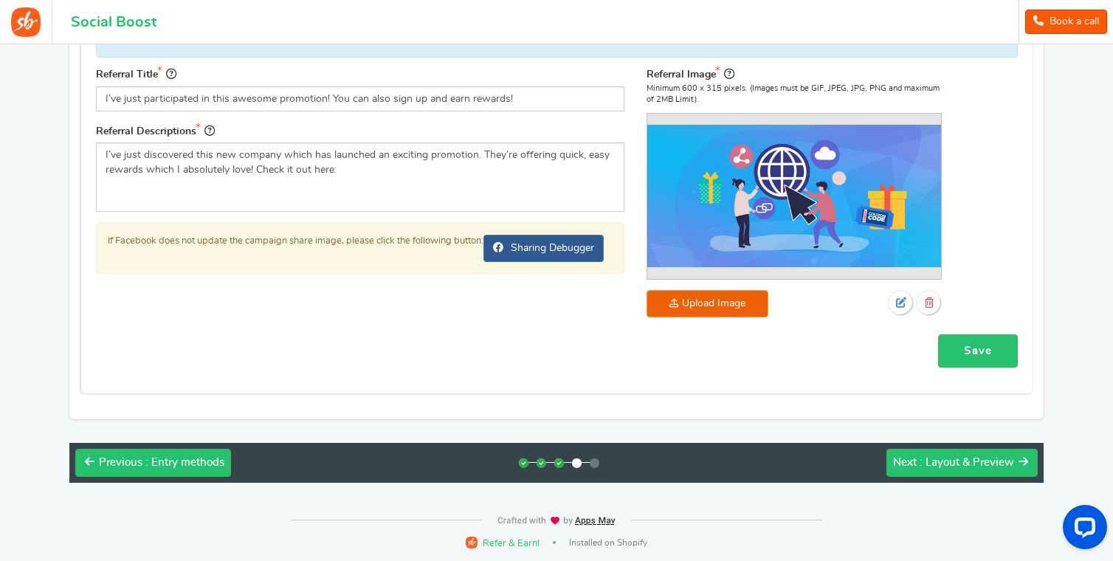
click at [964, 434] on div "Previous : Entry methods Next : Layout & Preview No grand prize found Please co…" at bounding box center [556, 458] width 975 height 49
click at [967, 467] on span ": Layout & Preview" at bounding box center [967, 462] width 95 height 11
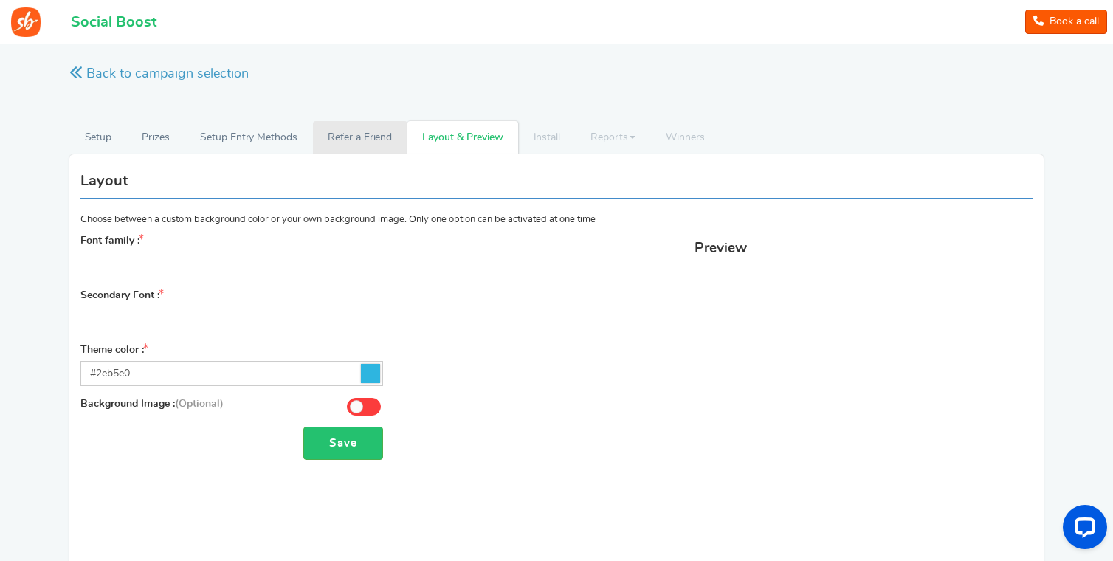
click at [351, 142] on link "Refer a Friend" at bounding box center [360, 137] width 95 height 33
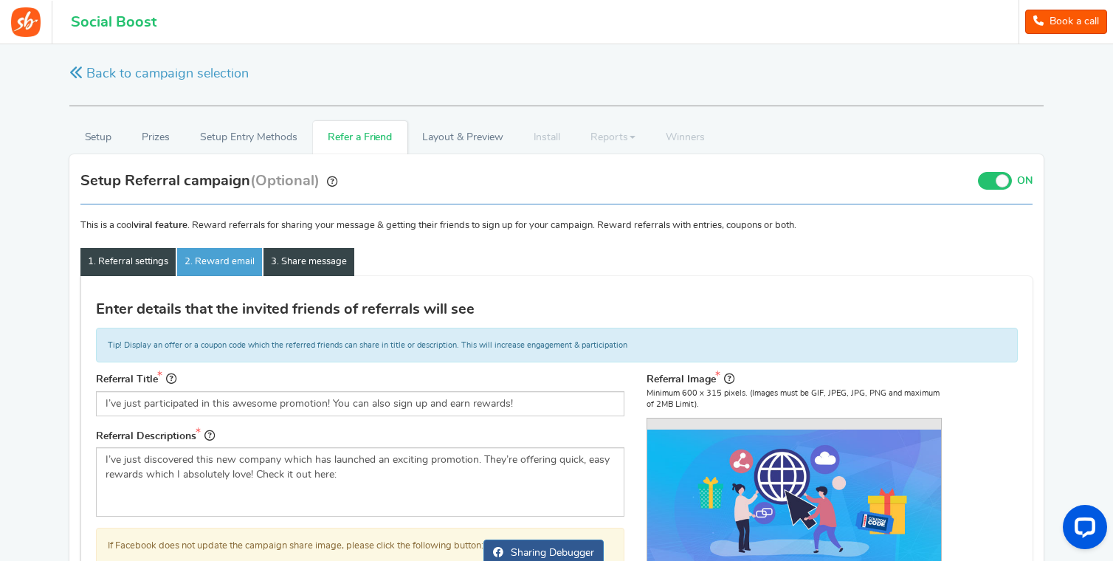
click at [165, 254] on link "1. Referral settings" at bounding box center [127, 262] width 95 height 28
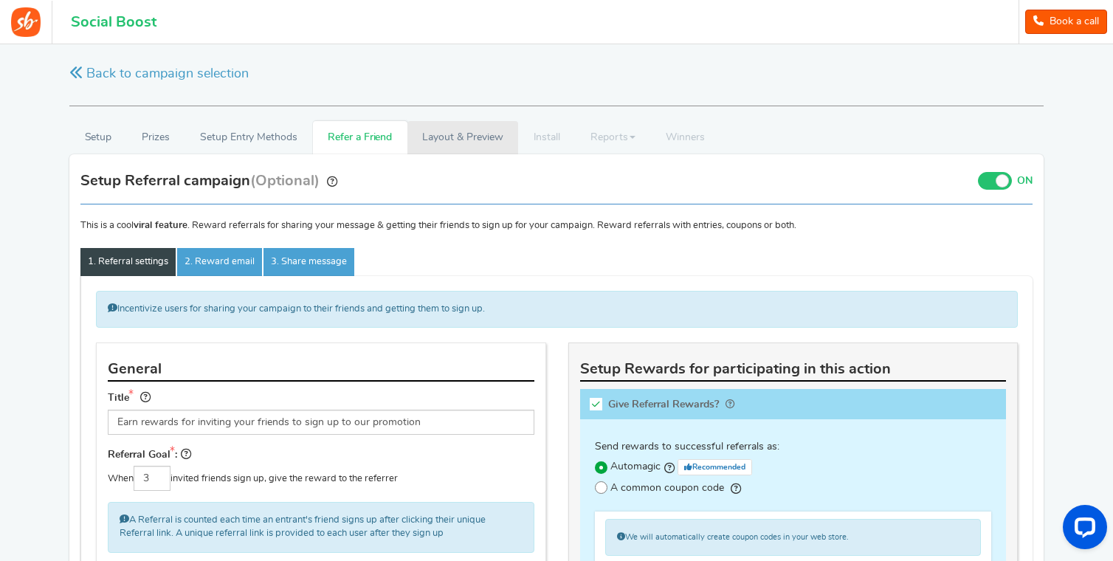
click at [485, 136] on link "Layout & Preview" at bounding box center [463, 137] width 111 height 33
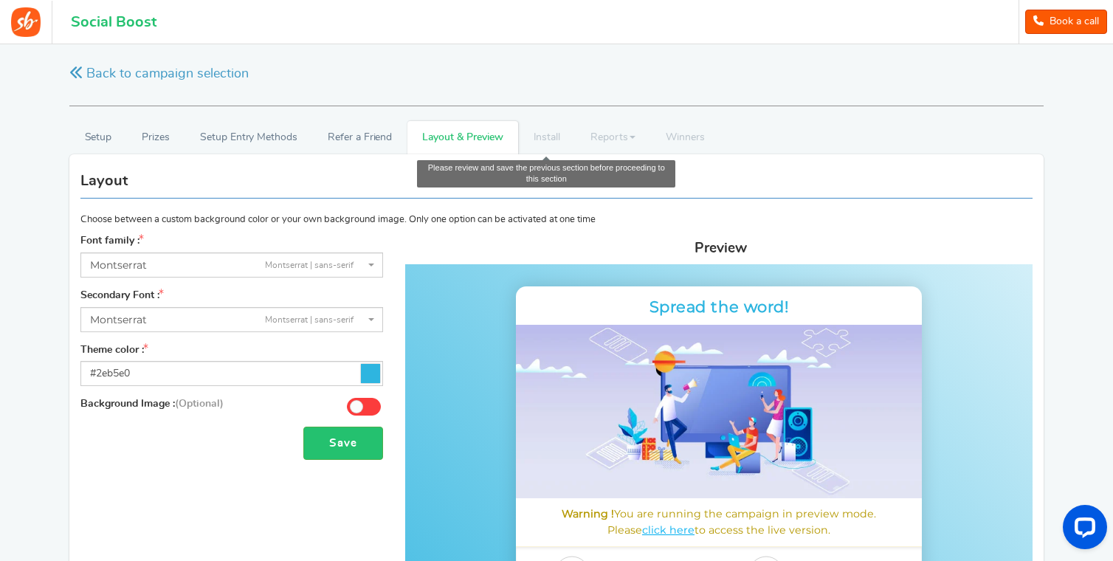
click at [568, 142] on li "Install" at bounding box center [547, 137] width 58 height 33
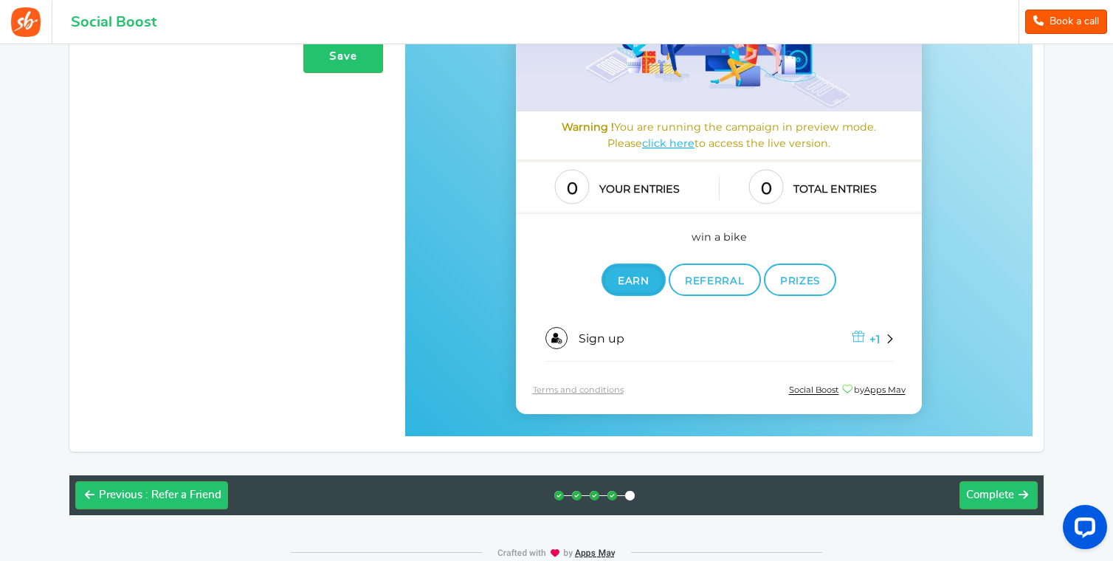
scroll to position [173, 0]
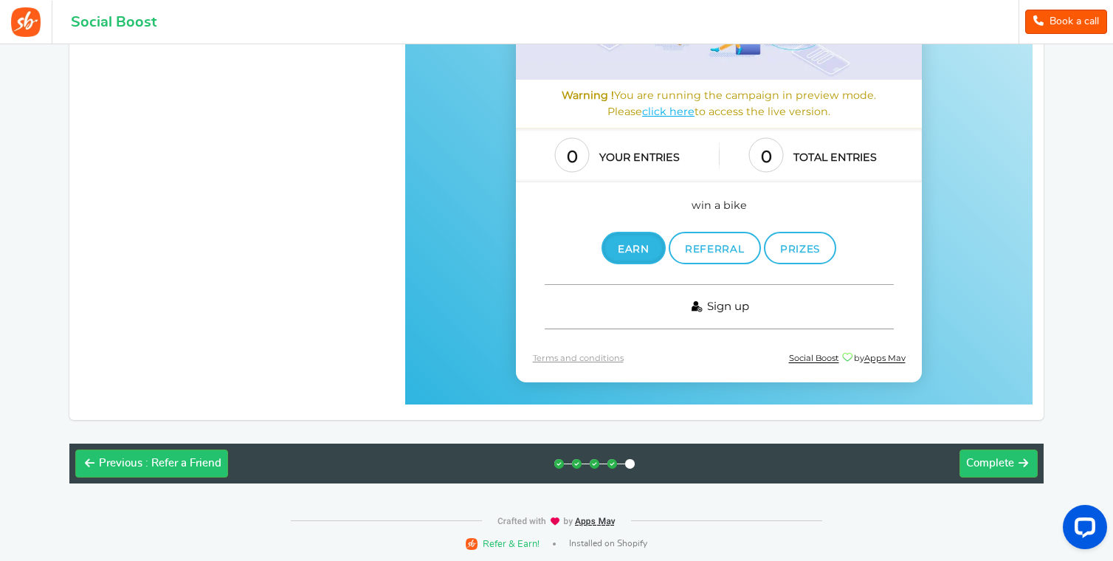
click at [608, 316] on link "Sign up" at bounding box center [719, 307] width 349 height 45
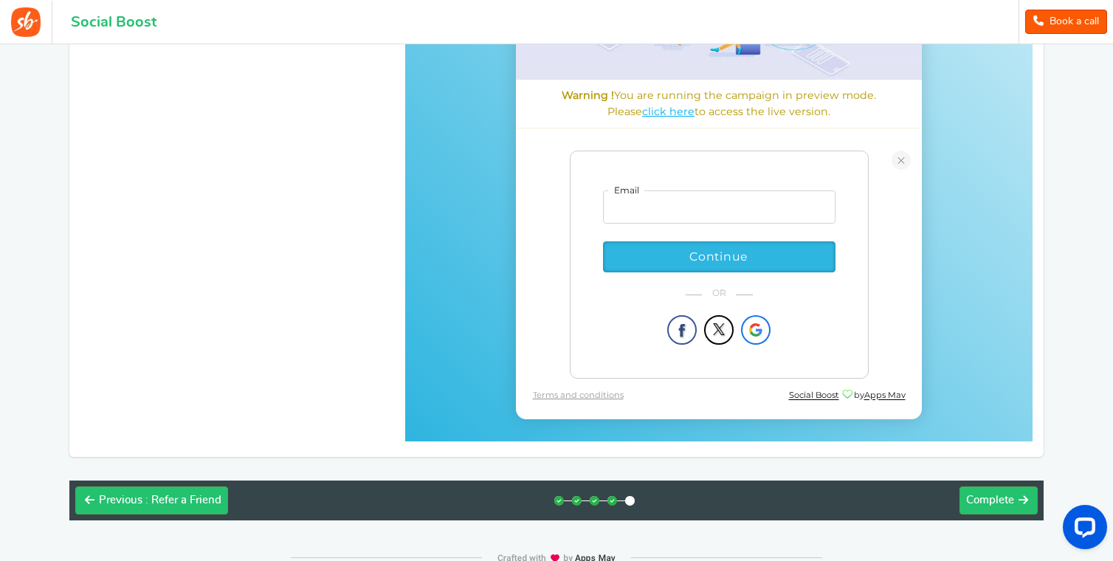
scroll to position [286, 0]
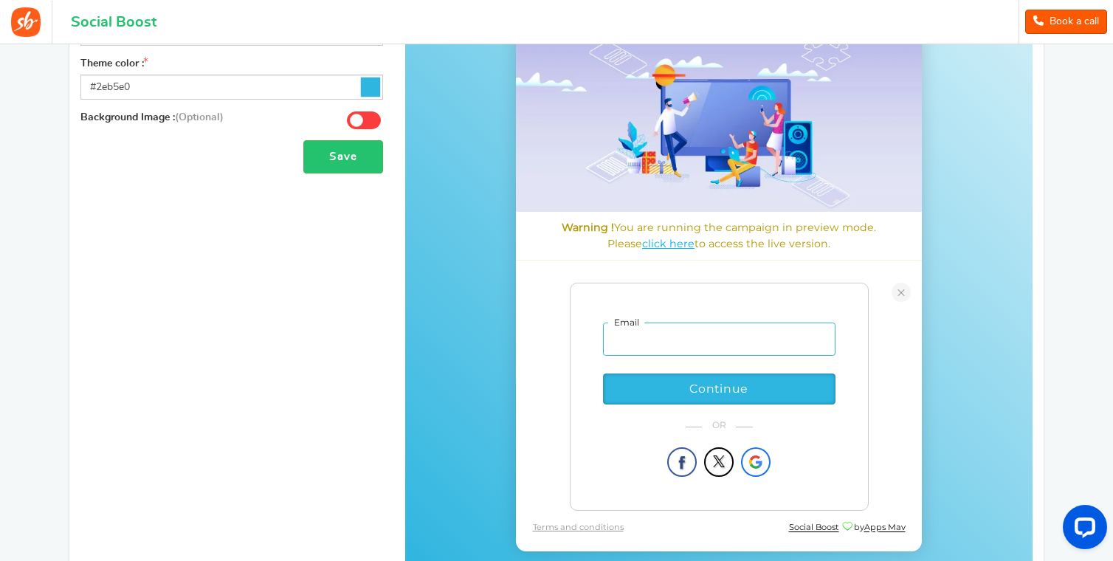
click at [691, 343] on input "email" at bounding box center [719, 340] width 233 height 34
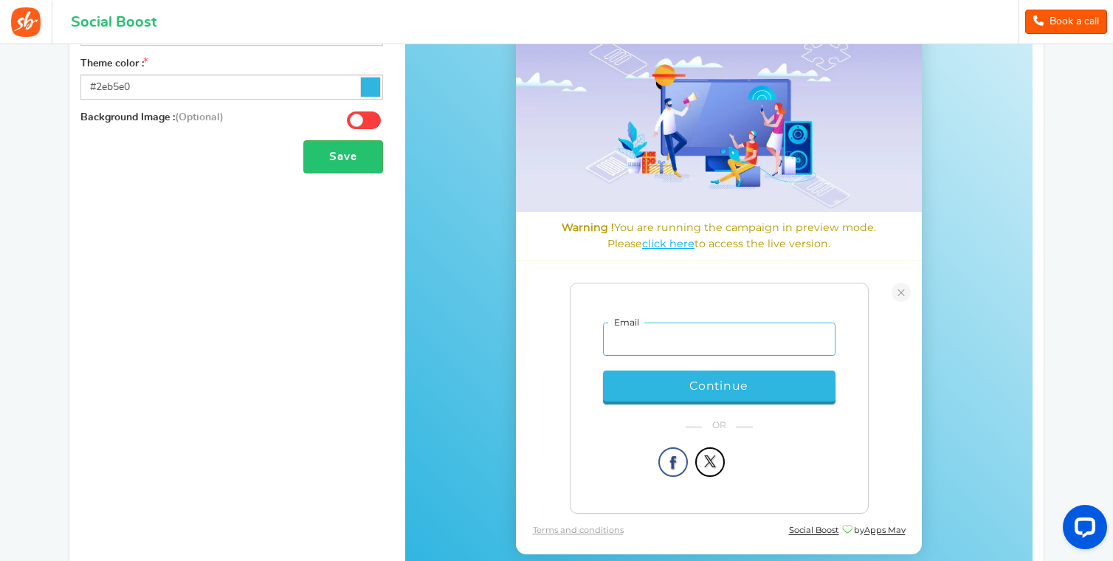
type input "[EMAIL_ADDRESS][DOMAIN_NAME]"
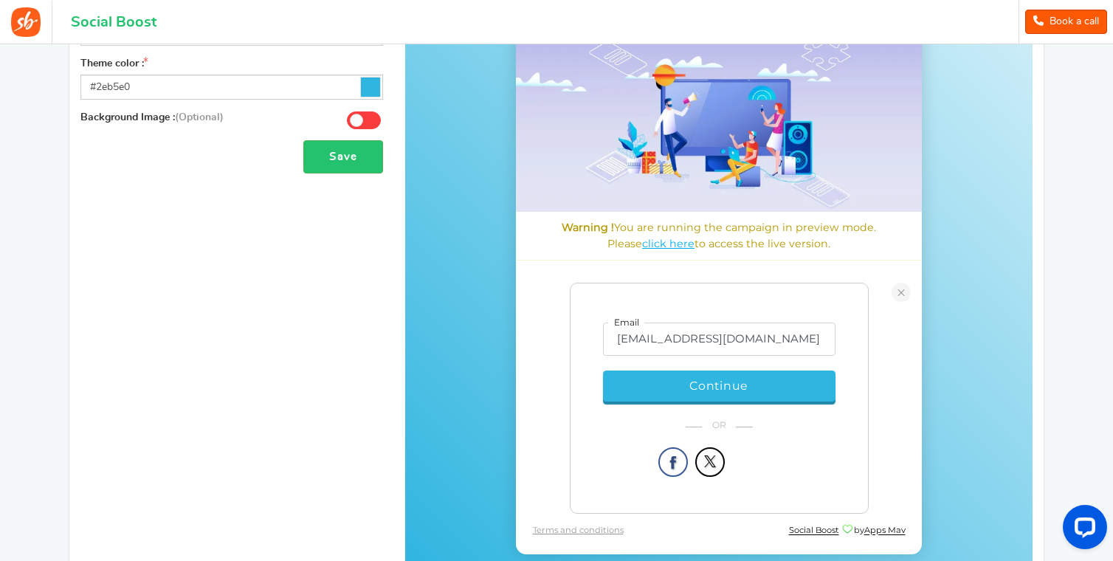
click at [736, 387] on span "Continue" at bounding box center [719, 387] width 59 height 18
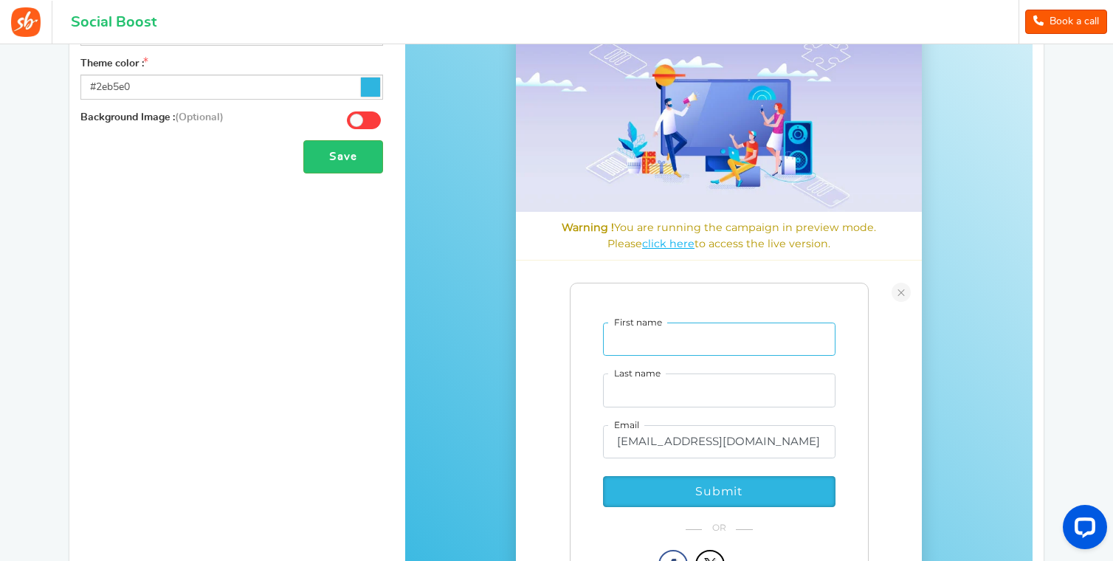
click at [665, 344] on input "First name" at bounding box center [719, 340] width 233 height 34
click at [670, 385] on input "Last name" at bounding box center [719, 391] width 233 height 34
click at [676, 342] on input "First name" at bounding box center [719, 340] width 233 height 34
type input "b"
click at [674, 385] on input "Last name" at bounding box center [719, 391] width 233 height 34
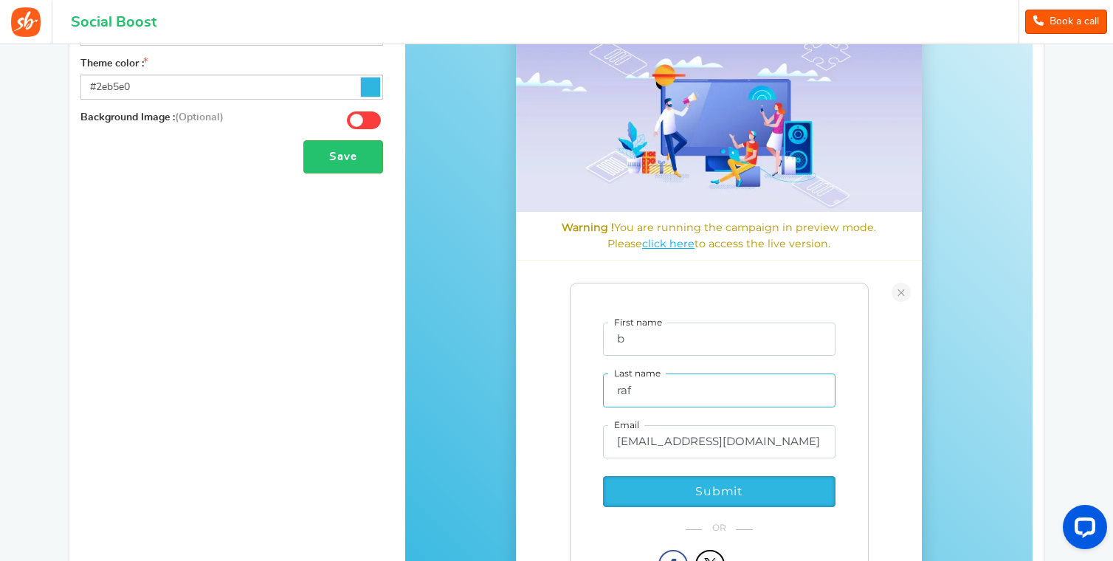
scroll to position [348, 0]
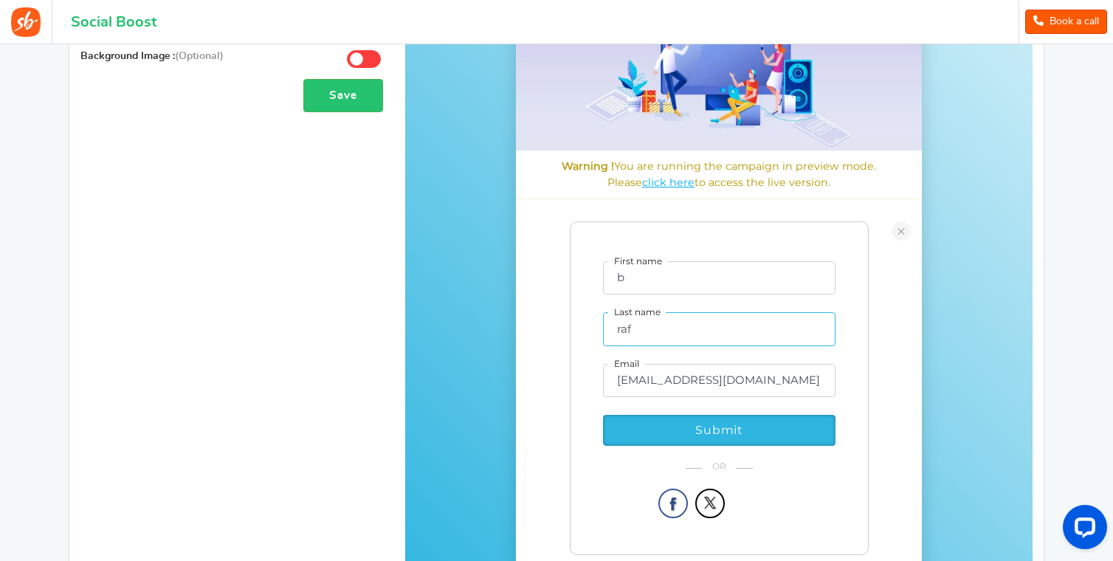
type input "raf"
click at [904, 423] on section "Email [EMAIL_ADDRESS][DOMAIN_NAME] Continue First name b Last name raf Email [E…" at bounding box center [719, 389] width 406 height 334
click at [772, 420] on button "Submit" at bounding box center [719, 428] width 233 height 31
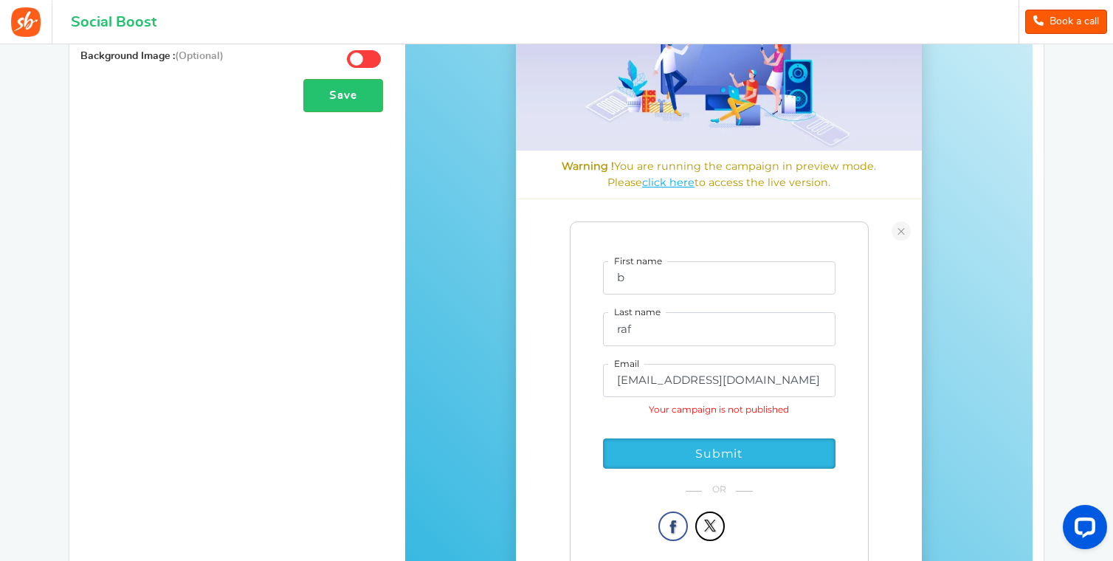
click at [897, 393] on section "Email [EMAIL_ADDRESS][DOMAIN_NAME] Continue First name b Last name raf Email [E…" at bounding box center [719, 400] width 406 height 357
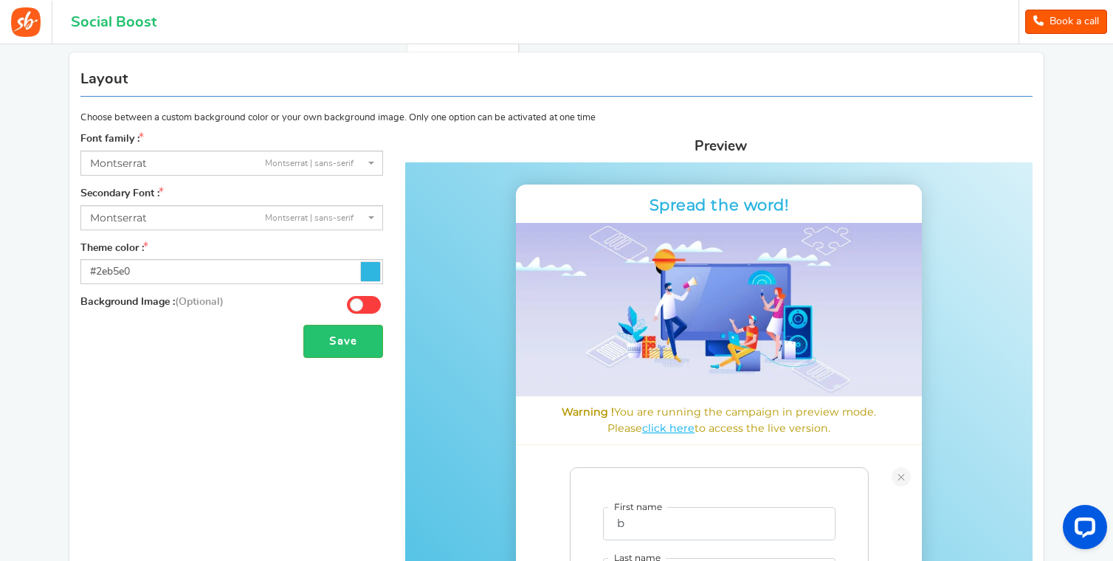
scroll to position [26, 0]
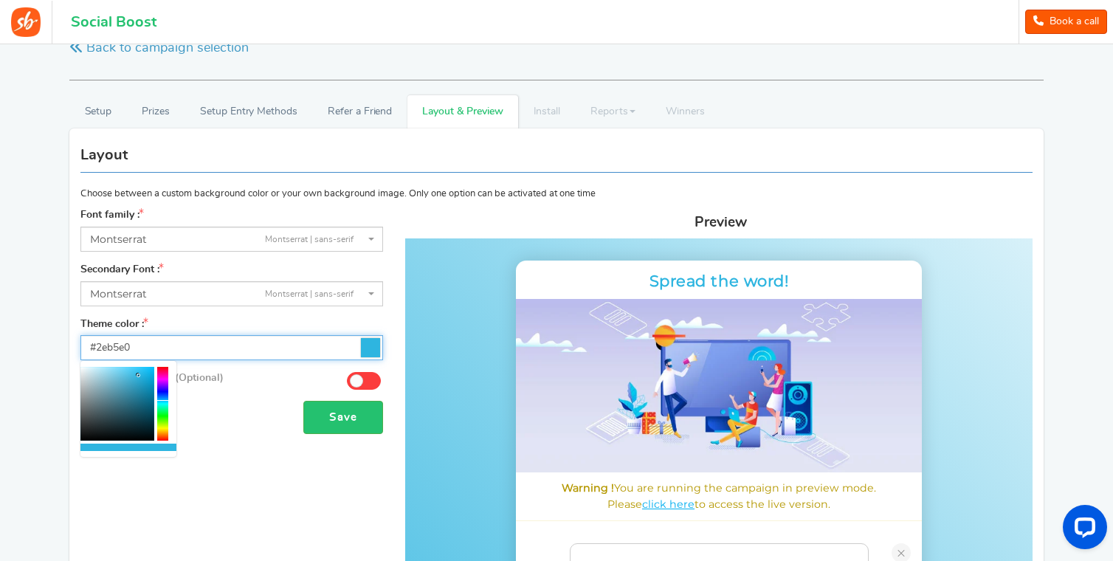
click at [357, 346] on input "#2eb5e0" at bounding box center [231, 347] width 303 height 25
click at [366, 348] on icon at bounding box center [370, 347] width 19 height 19
click at [366, 348] on input "#2eb5e0" at bounding box center [231, 347] width 303 height 25
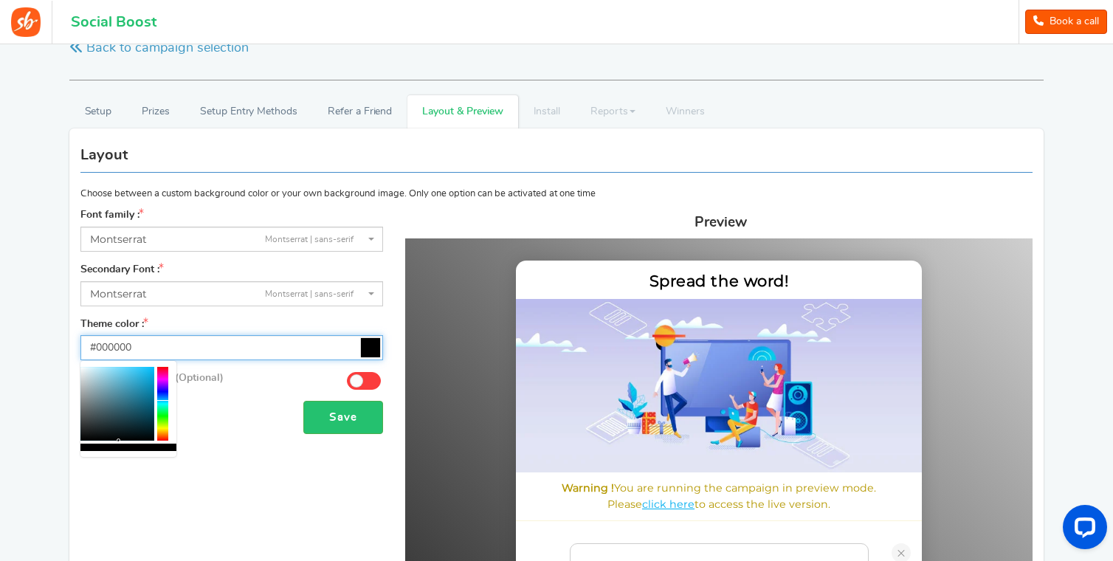
drag, startPoint x: 117, startPoint y: 418, endPoint x: 4, endPoint y: 561, distance: 182.4
click at [4, 535] on html "For the best experience, view this on a desktop! Social Boost Book a call 1 WAR…" at bounding box center [556, 254] width 1113 height 561
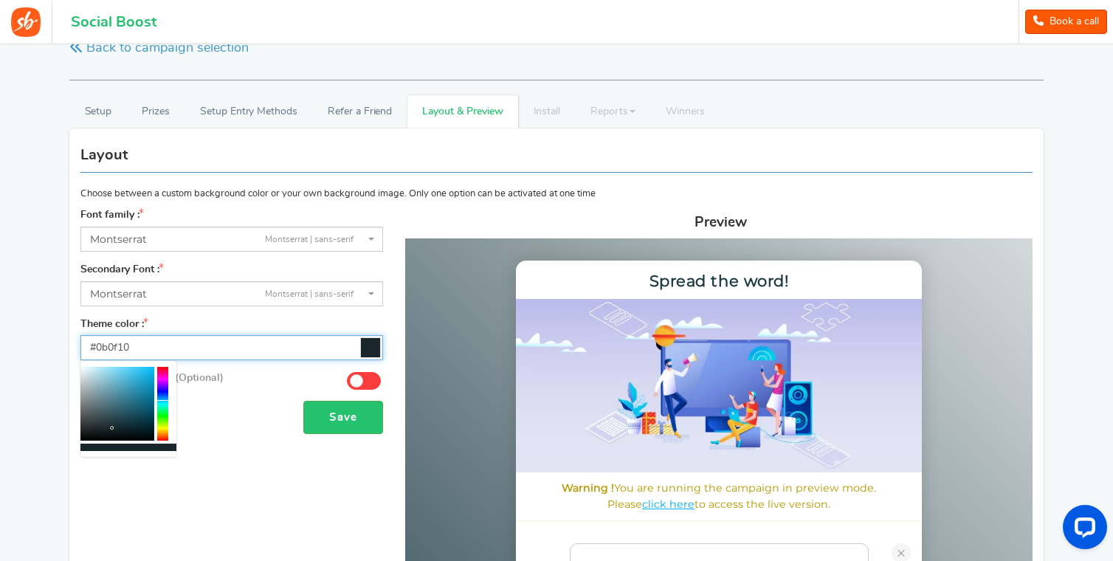
type input "#000000"
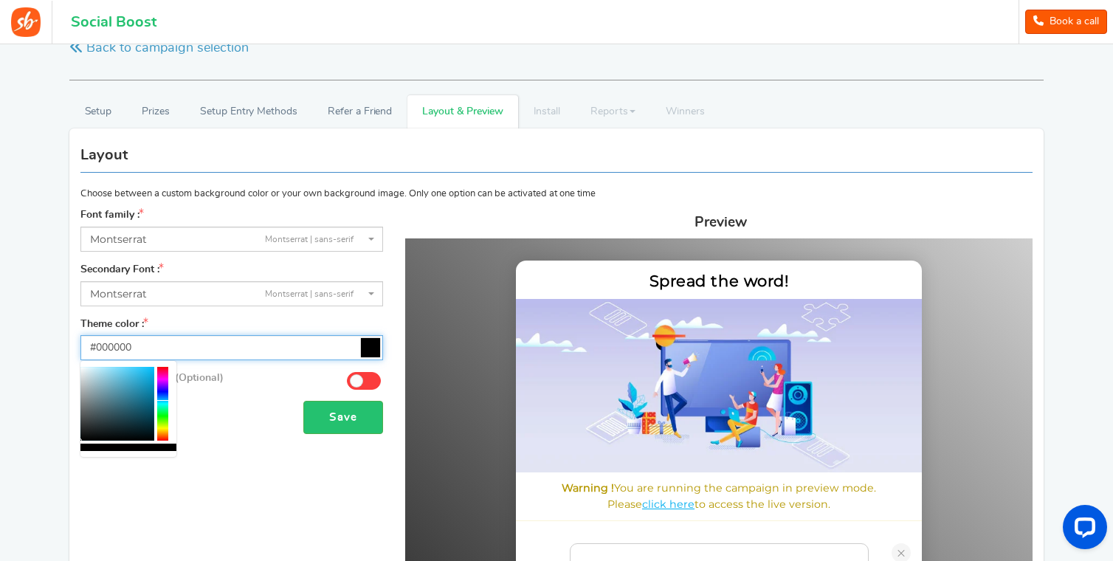
drag, startPoint x: 123, startPoint y: 421, endPoint x: 10, endPoint y: 487, distance: 131.7
click at [4, 491] on body "For the best experience, view this on a desktop! Social Boost Book a call 1 WAR…" at bounding box center [556, 569] width 1113 height 1102
drag, startPoint x: 252, startPoint y: 463, endPoint x: 280, endPoint y: 447, distance: 32.1
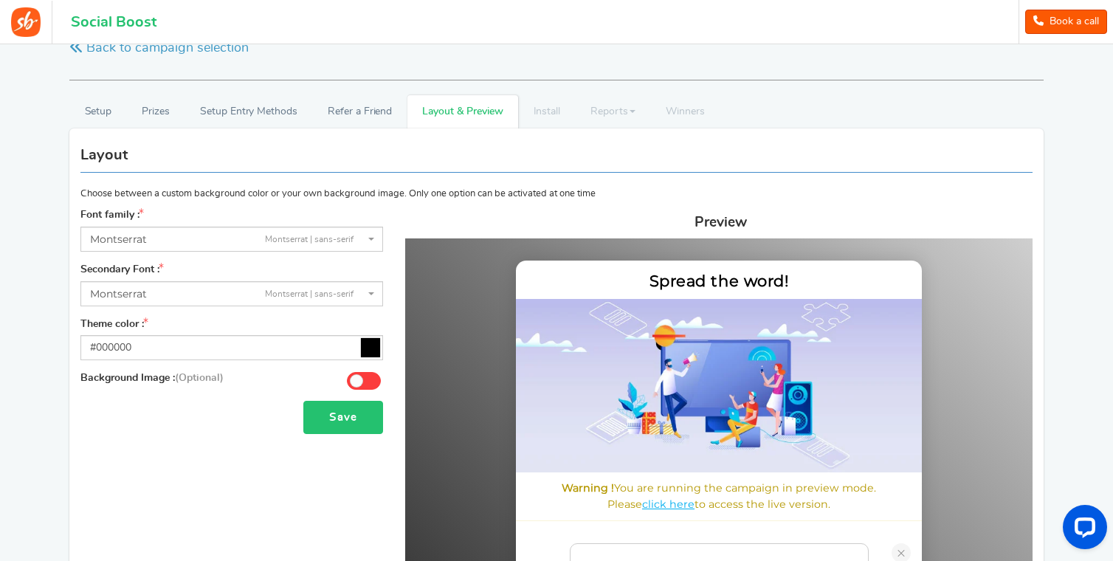
click at [352, 419] on button "Save" at bounding box center [343, 417] width 80 height 33
click at [245, 444] on html "For the best experience, view this on a desktop! Social Boost Book a call 1 WAR…" at bounding box center [556, 254] width 1113 height 561
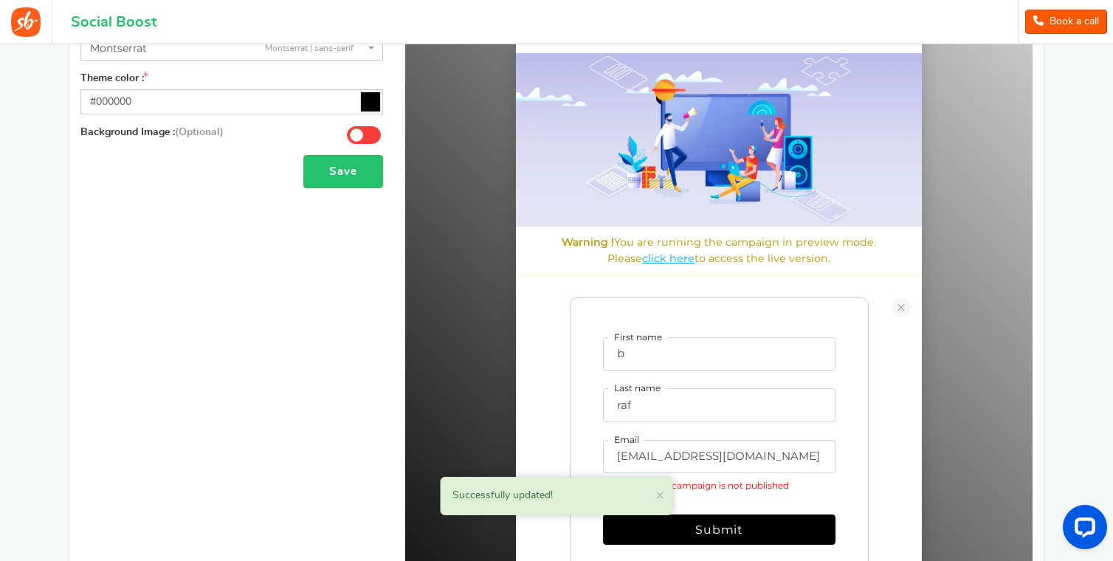
scroll to position [0, 0]
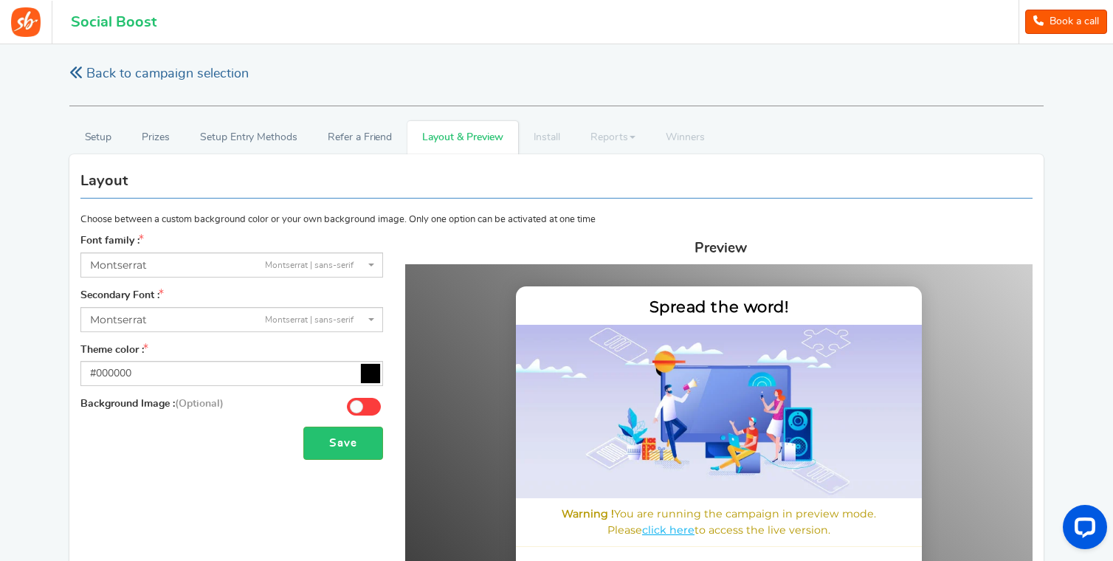
click at [123, 75] on link "Back to campaign selection" at bounding box center [158, 74] width 179 height 18
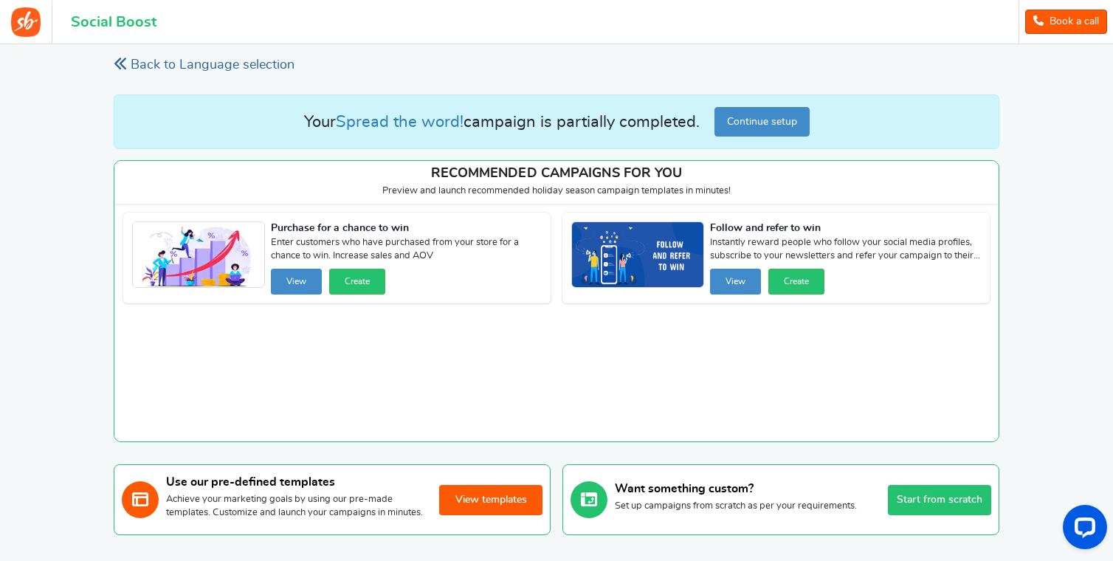
click at [145, 73] on link "Back to Language selection" at bounding box center [204, 65] width 181 height 18
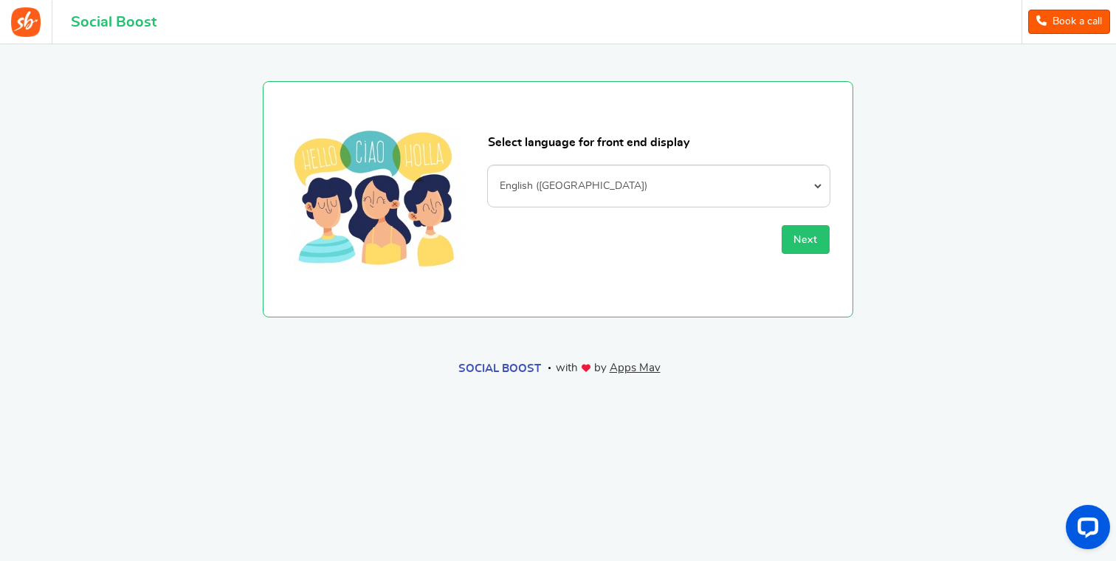
click at [22, 27] on img at bounding box center [26, 22] width 30 height 30
click at [89, 30] on h1 "Social Boost" at bounding box center [114, 22] width 86 height 16
